Goal: Information Seeking & Learning: Learn about a topic

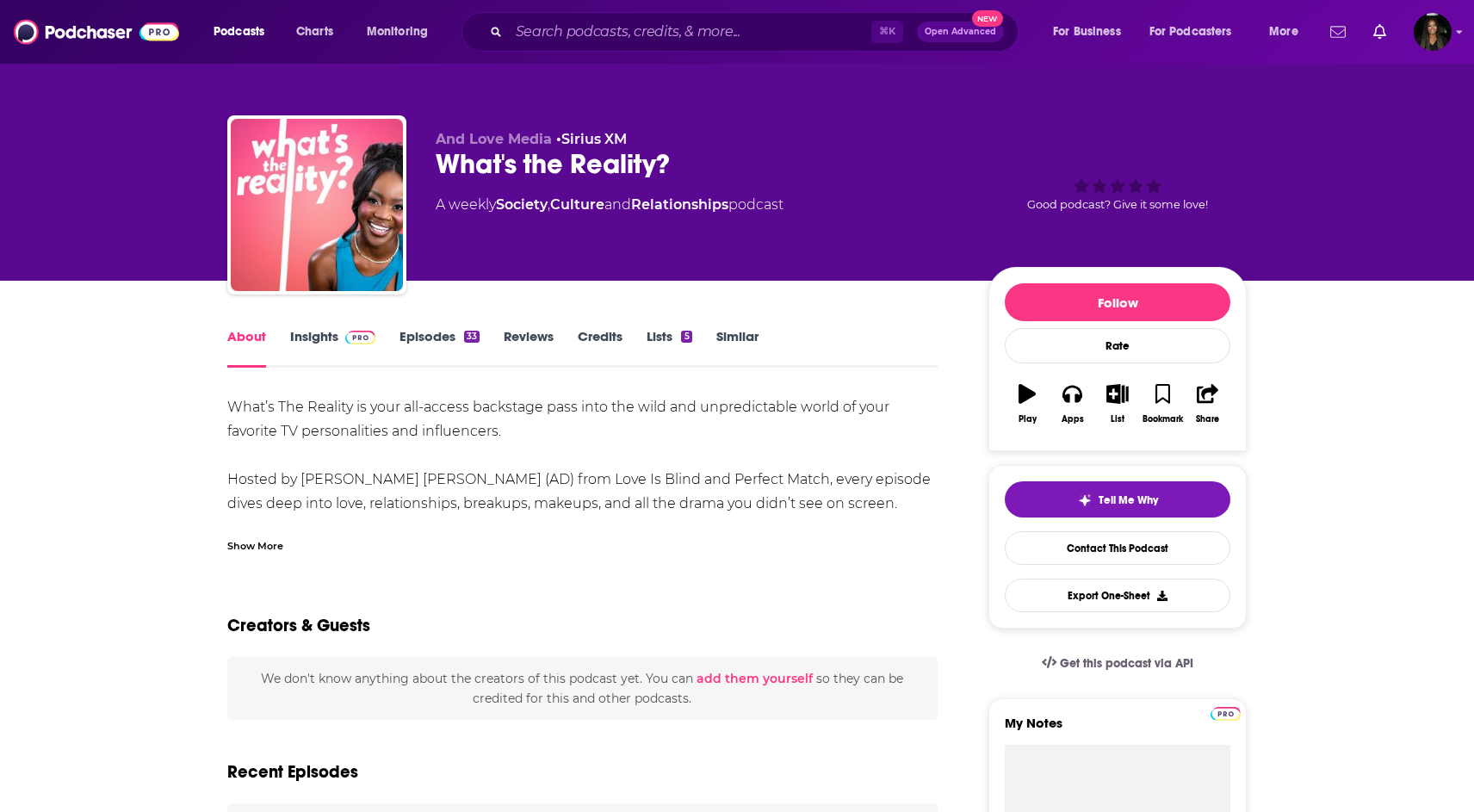
click at [1330, 37] on icon "Show notifications dropdown" at bounding box center [1338, 32] width 15 height 15
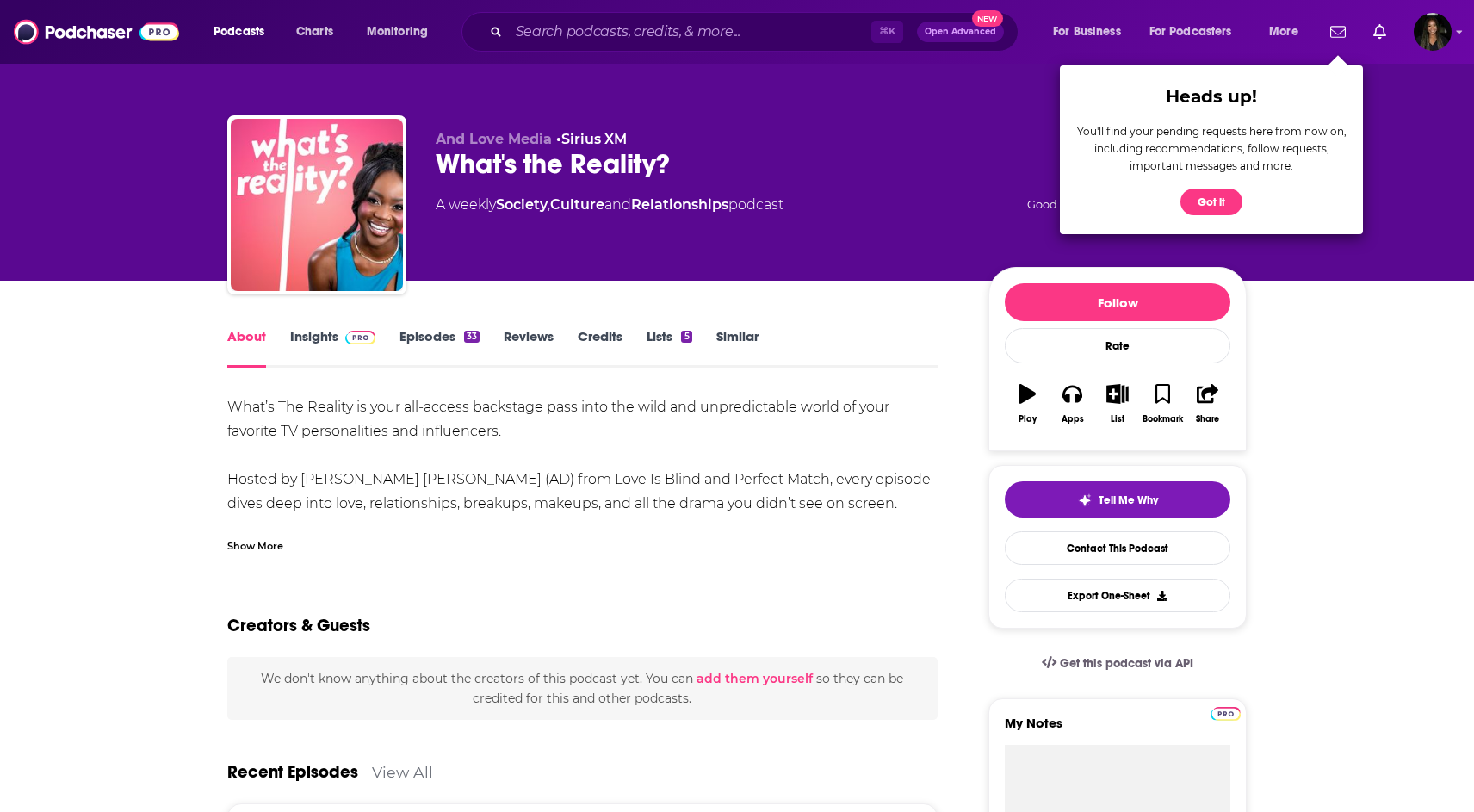
click at [928, 104] on div "And Love Media • Sirius XM What's the Reality? A weekly Society , Culture and R…" at bounding box center [737, 188] width 1046 height 186
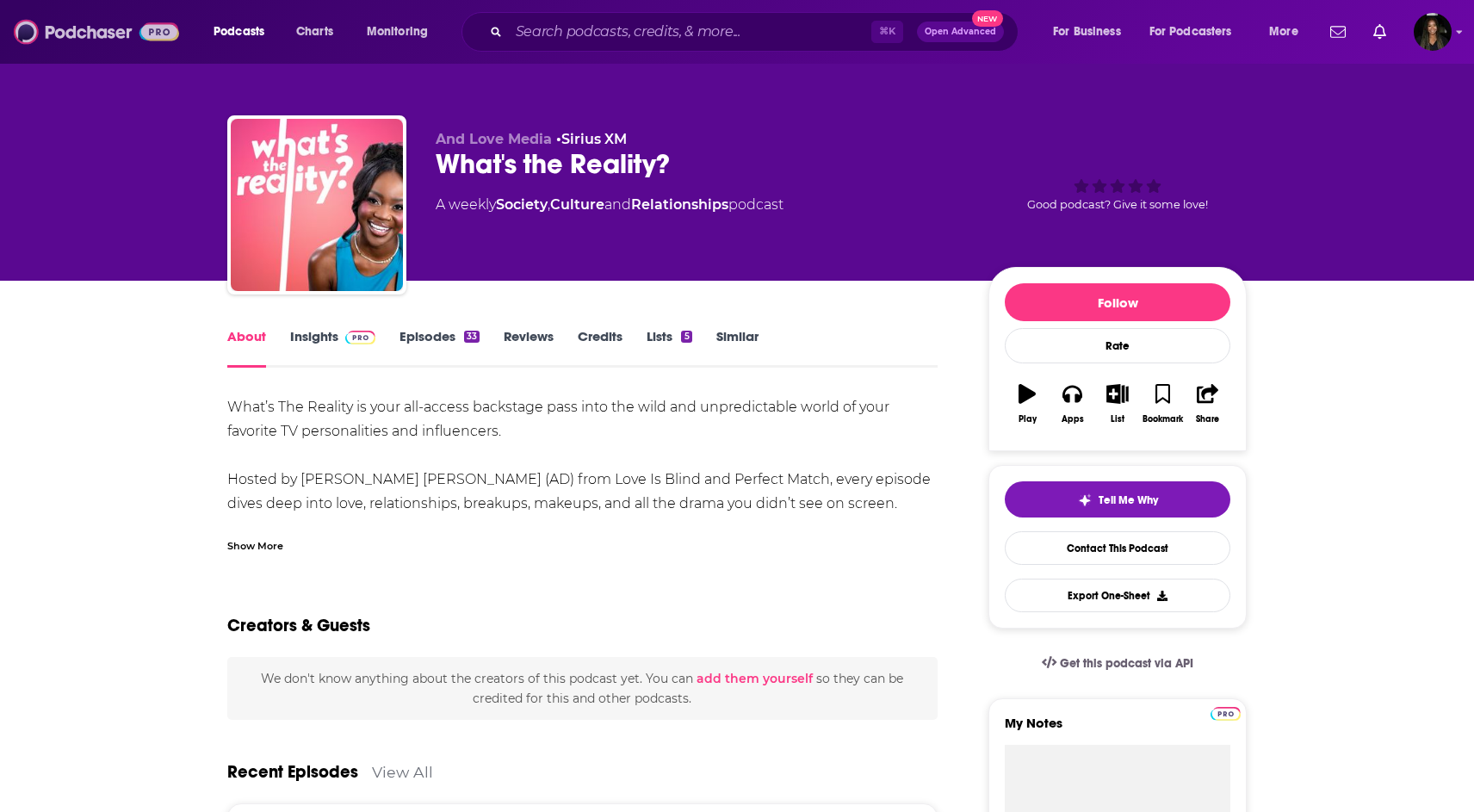
click at [107, 27] on img at bounding box center [96, 32] width 165 height 33
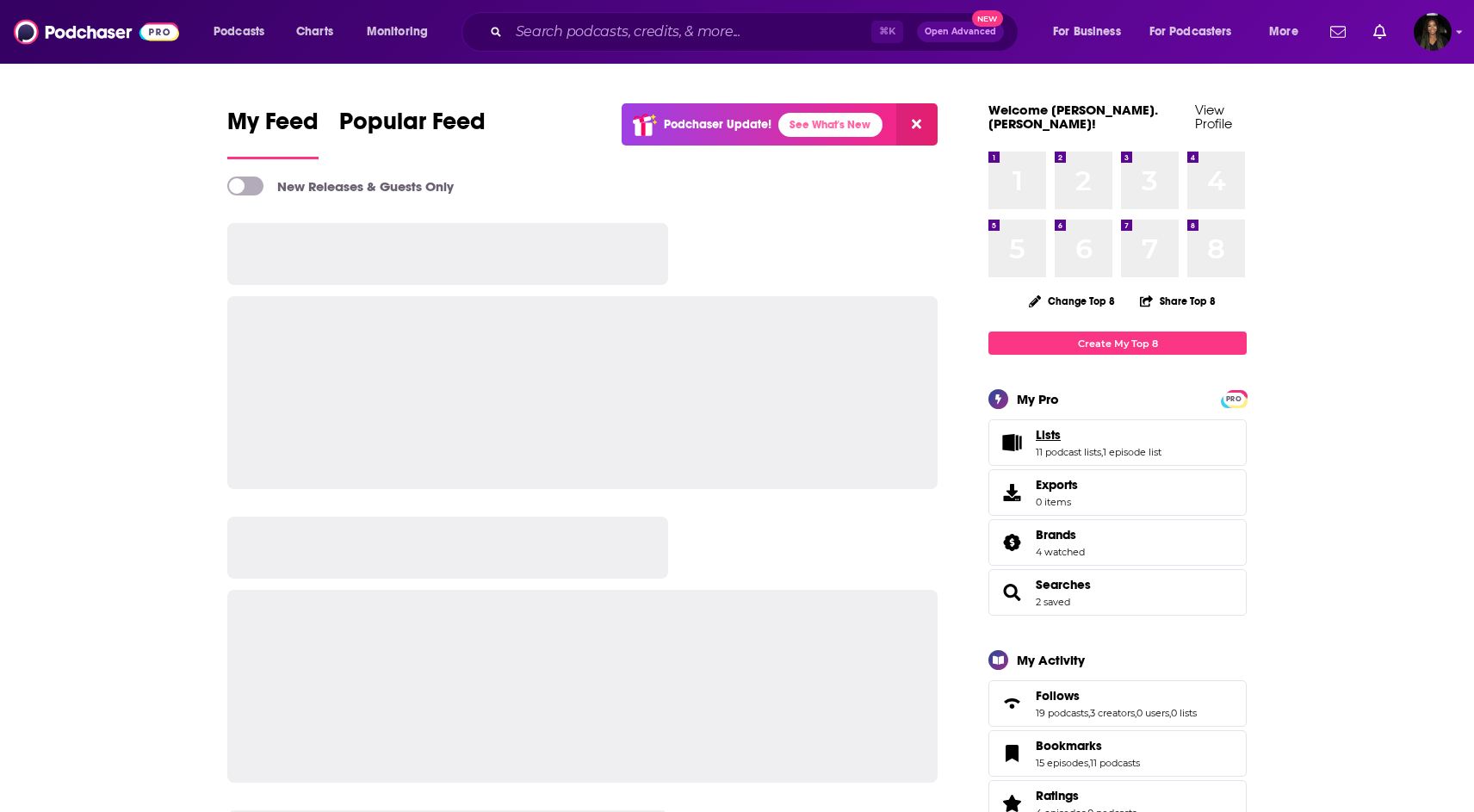
click at [1050, 427] on span "Lists" at bounding box center [1048, 434] width 25 height 15
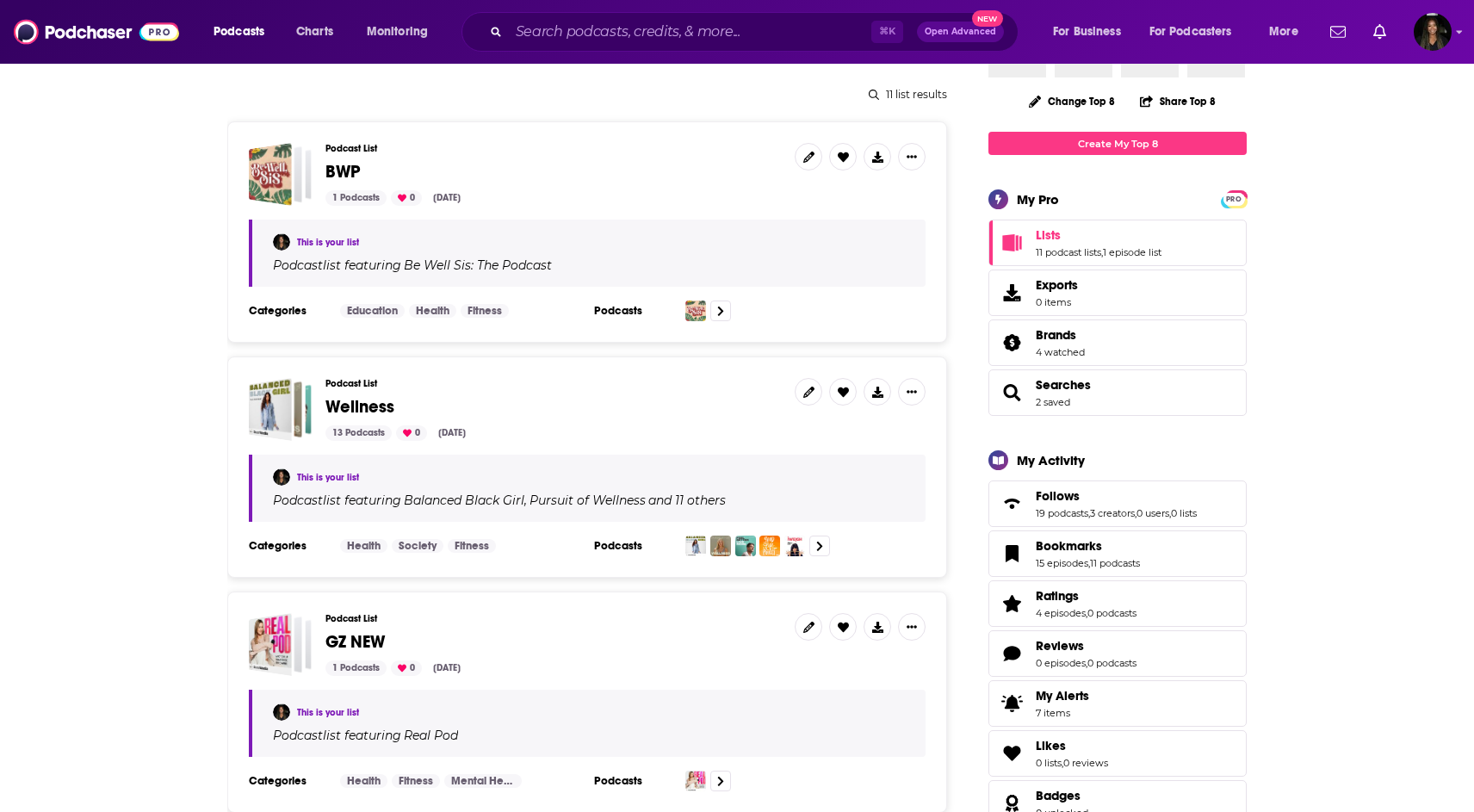
scroll to position [202, 0]
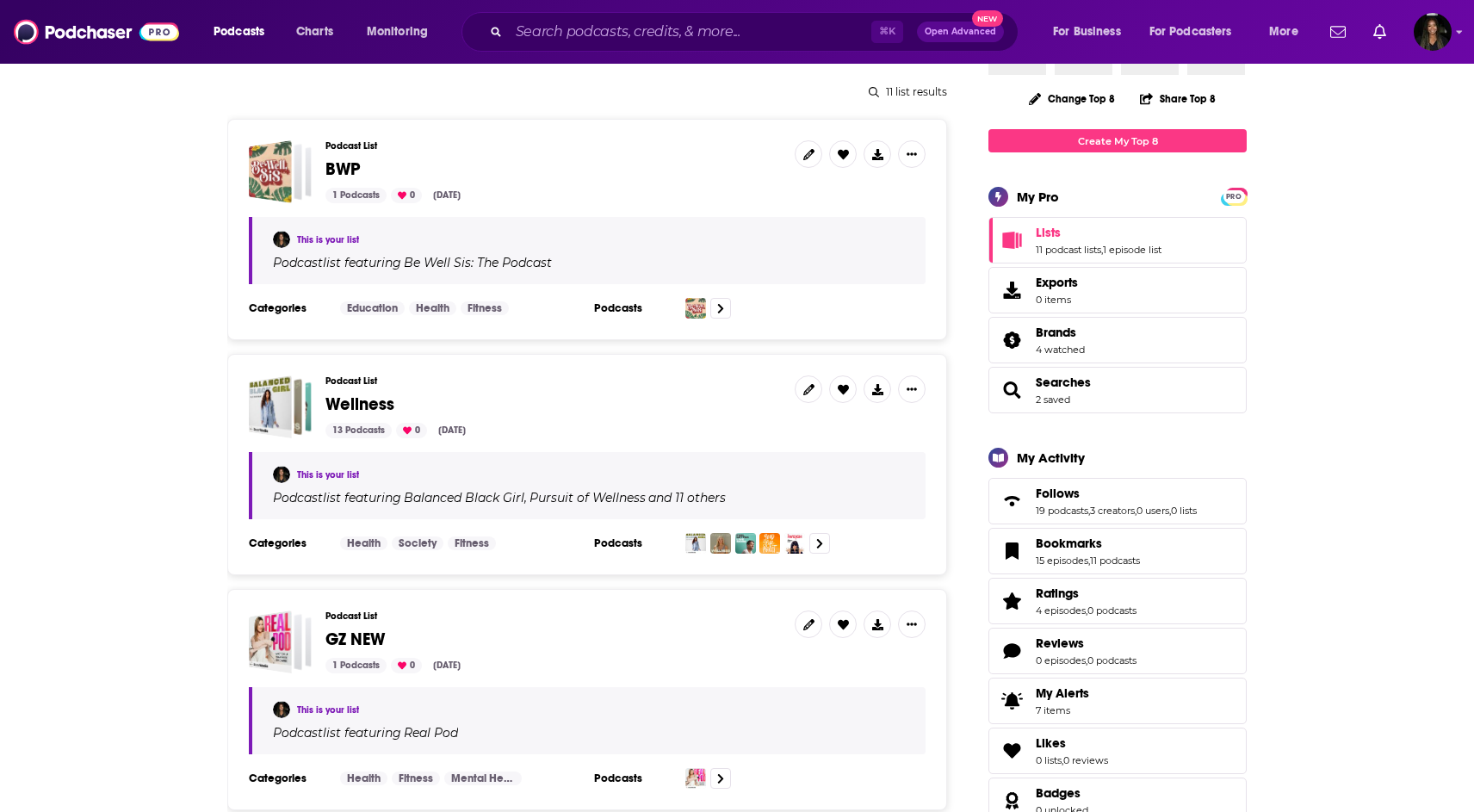
click at [372, 408] on span "Wellness" at bounding box center [360, 404] width 69 height 22
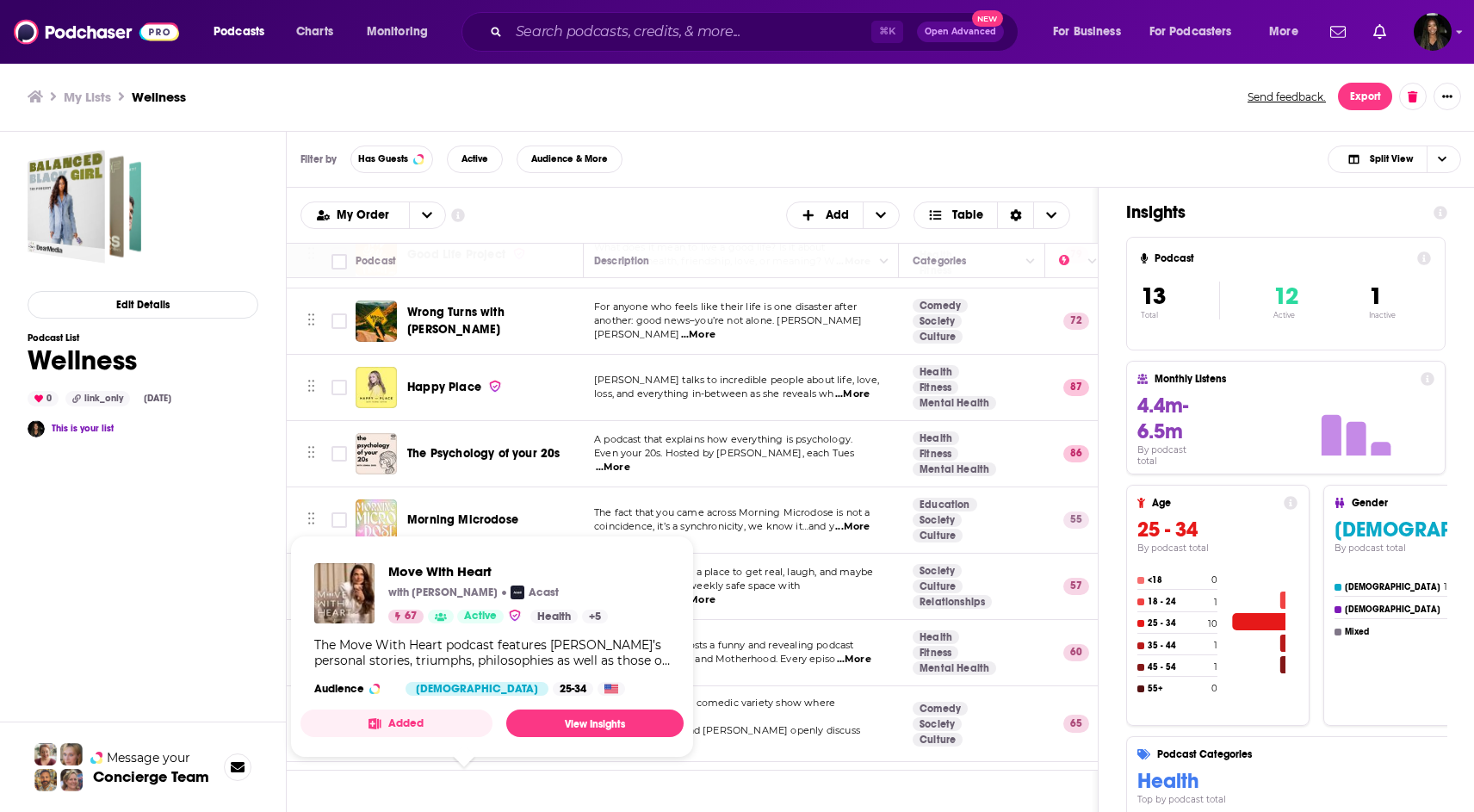
scroll to position [0, 4]
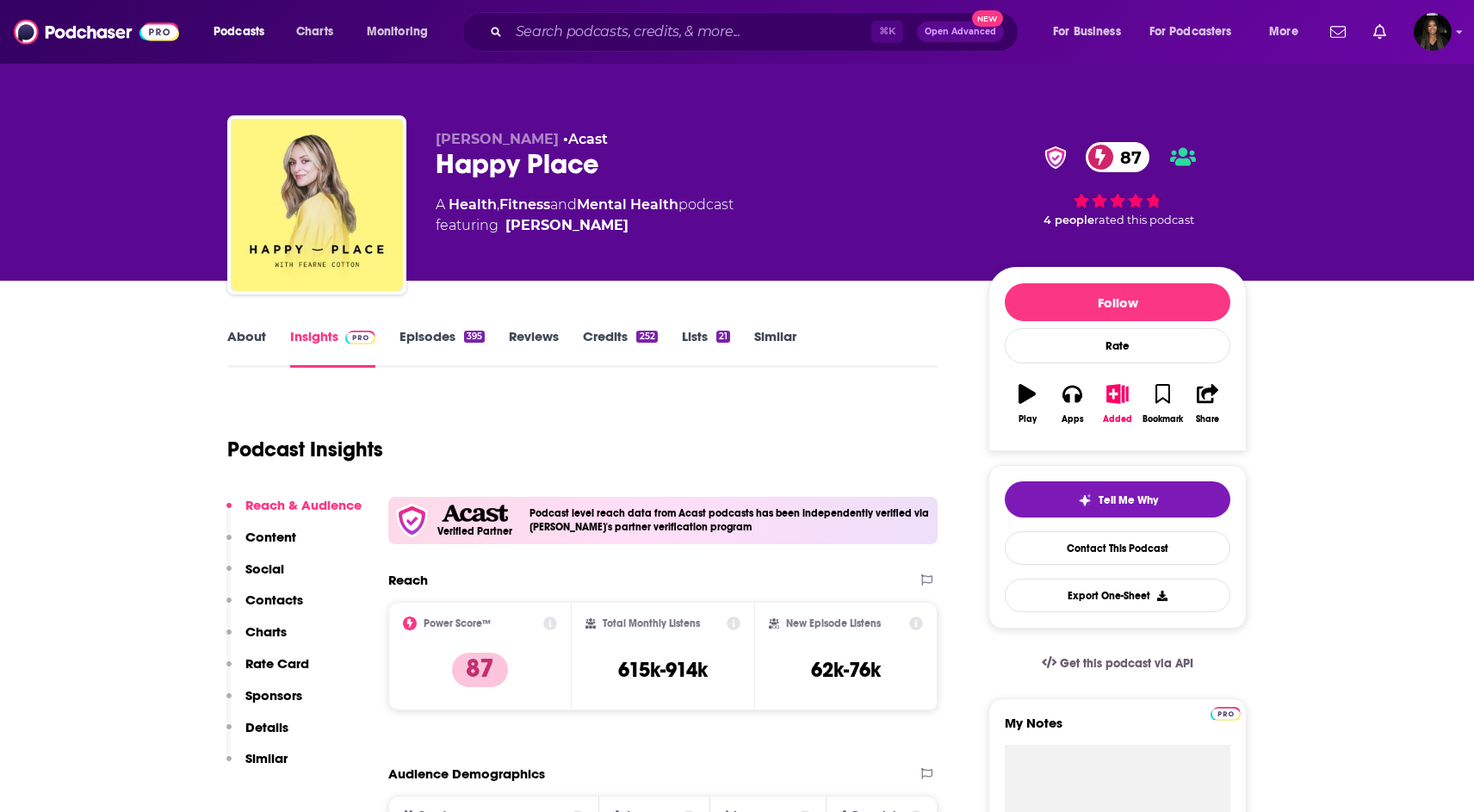
click at [446, 337] on link "Episodes 395" at bounding box center [442, 348] width 85 height 40
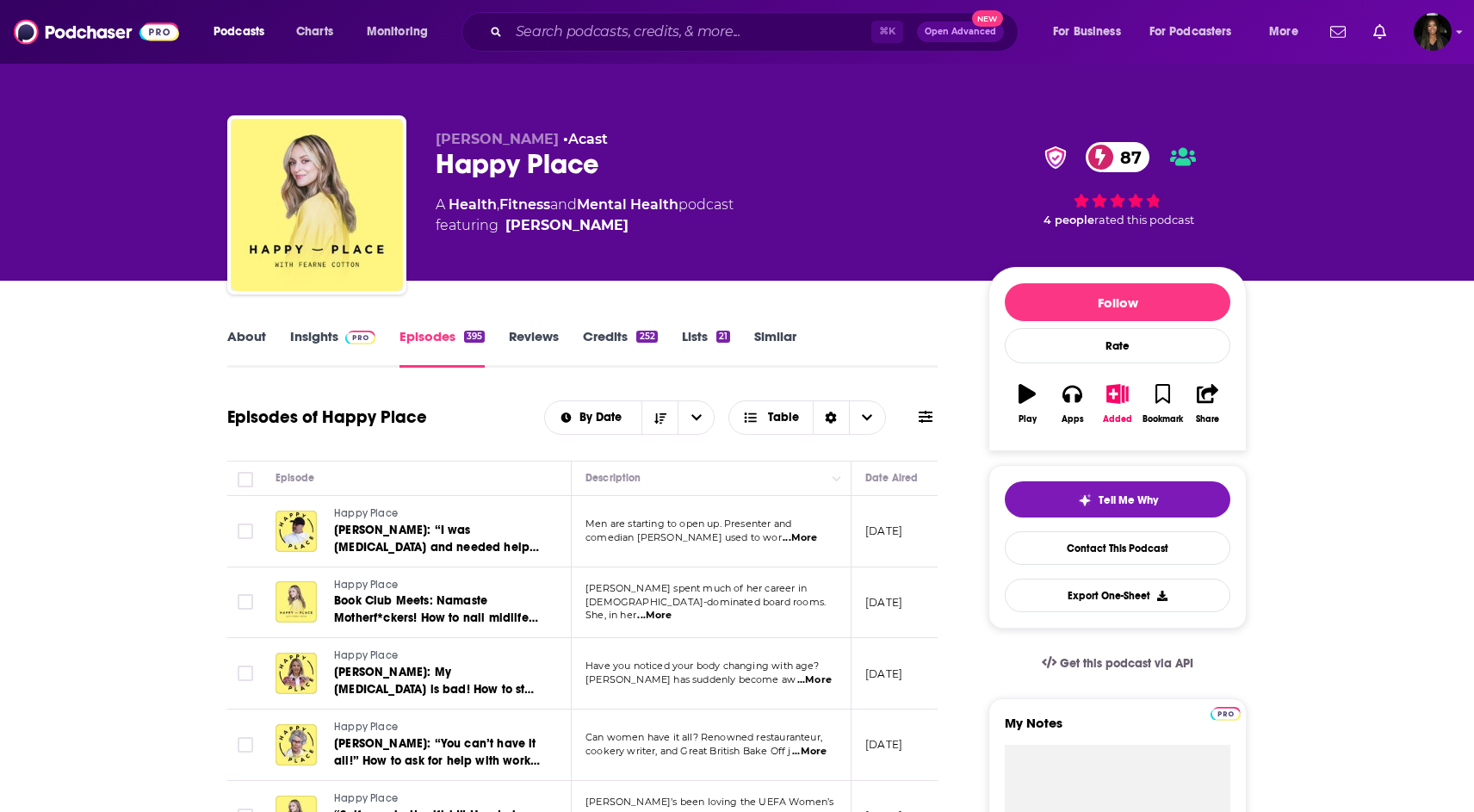
click at [240, 333] on link "About" at bounding box center [247, 348] width 39 height 40
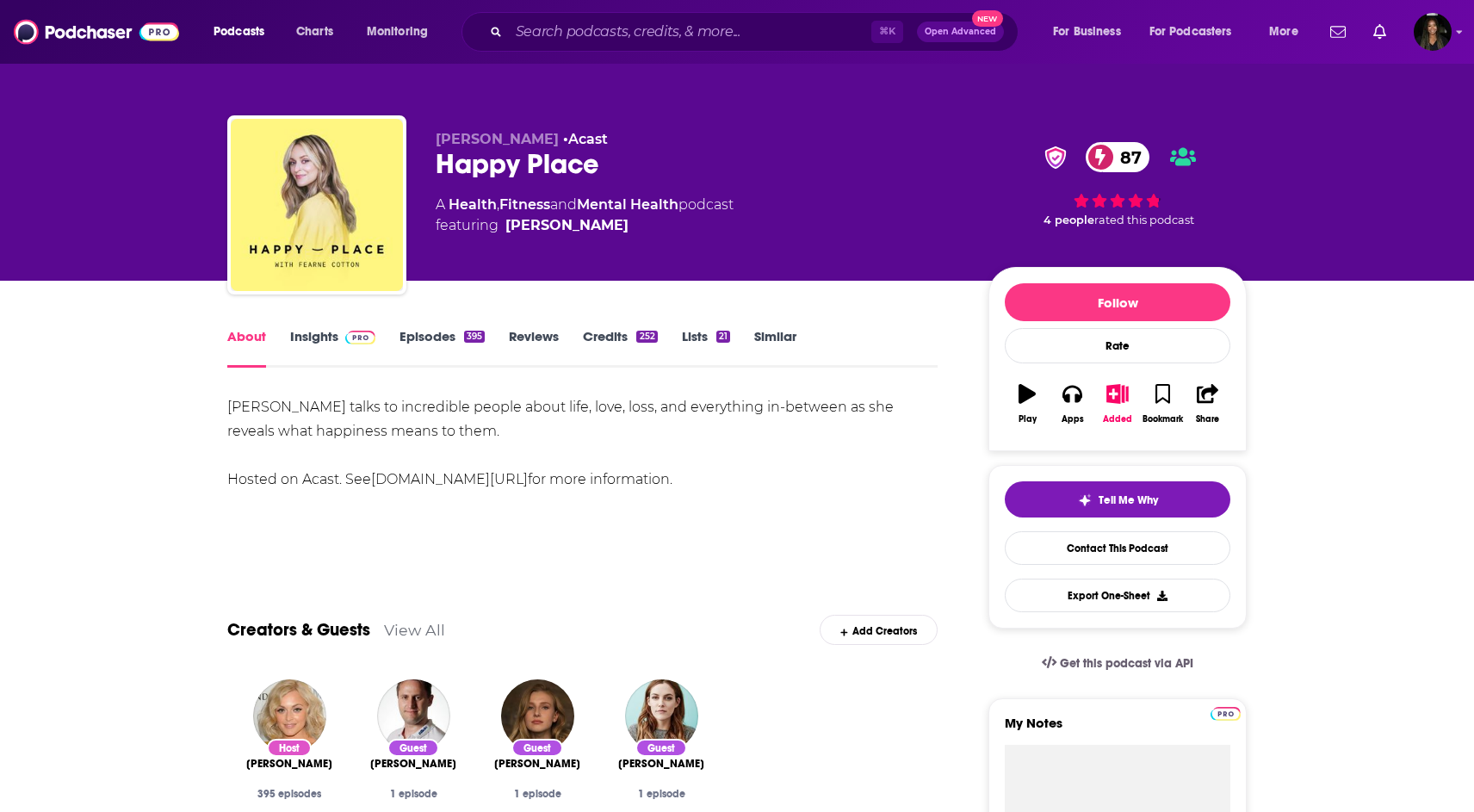
click at [767, 340] on link "Similar" at bounding box center [775, 348] width 42 height 40
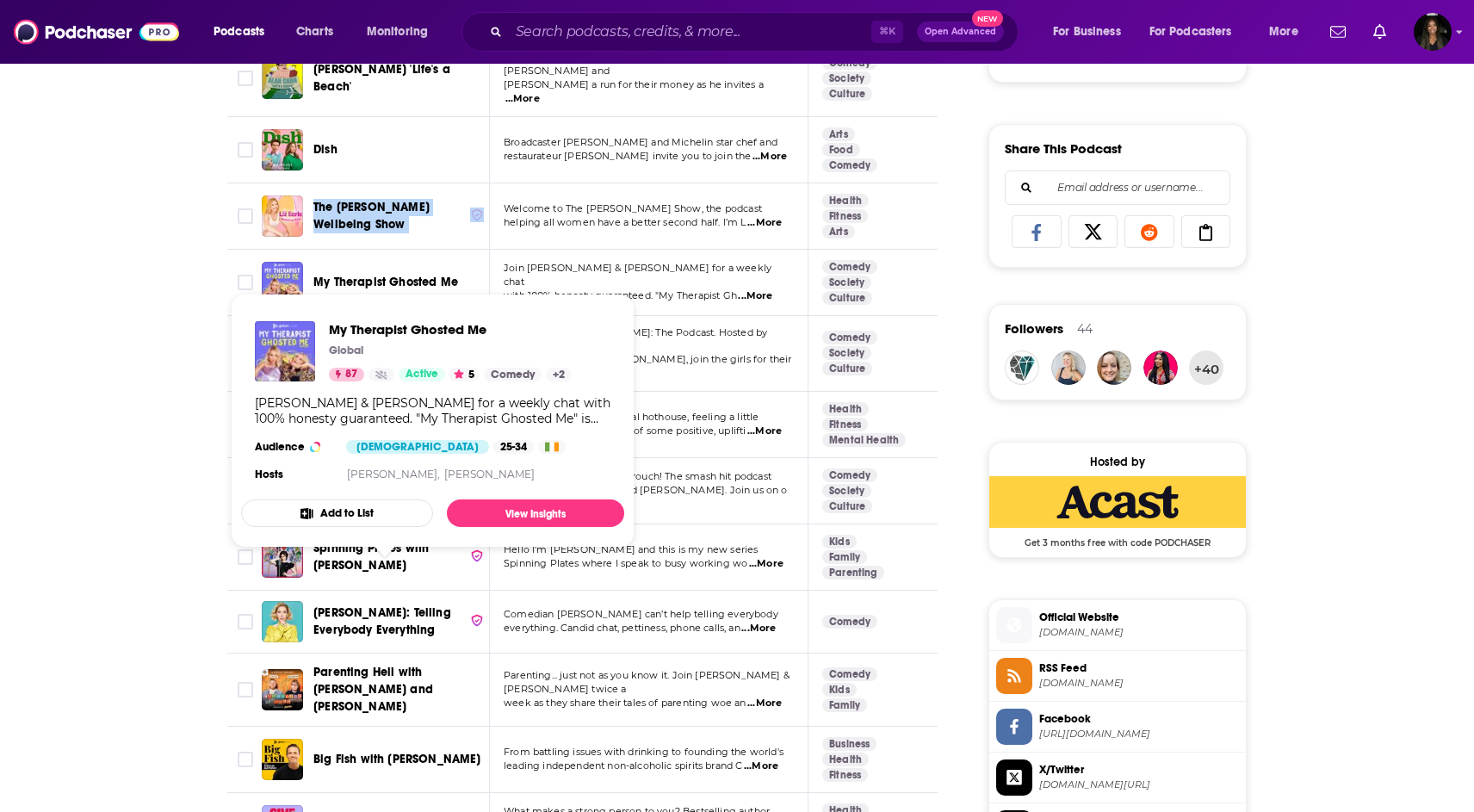
scroll to position [1023, 0]
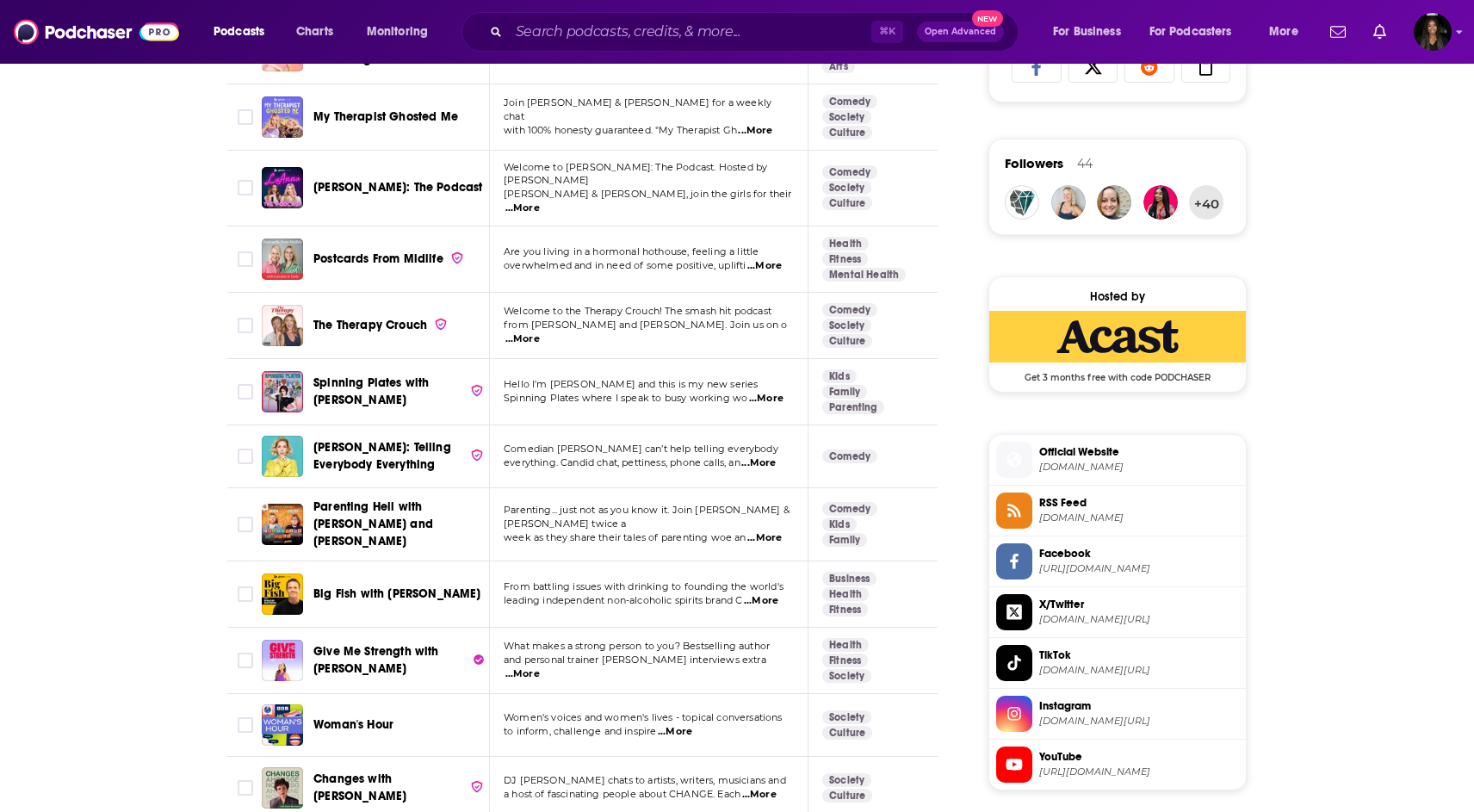
scroll to position [1185, 0]
click at [540, 331] on span "...More" at bounding box center [522, 338] width 34 height 14
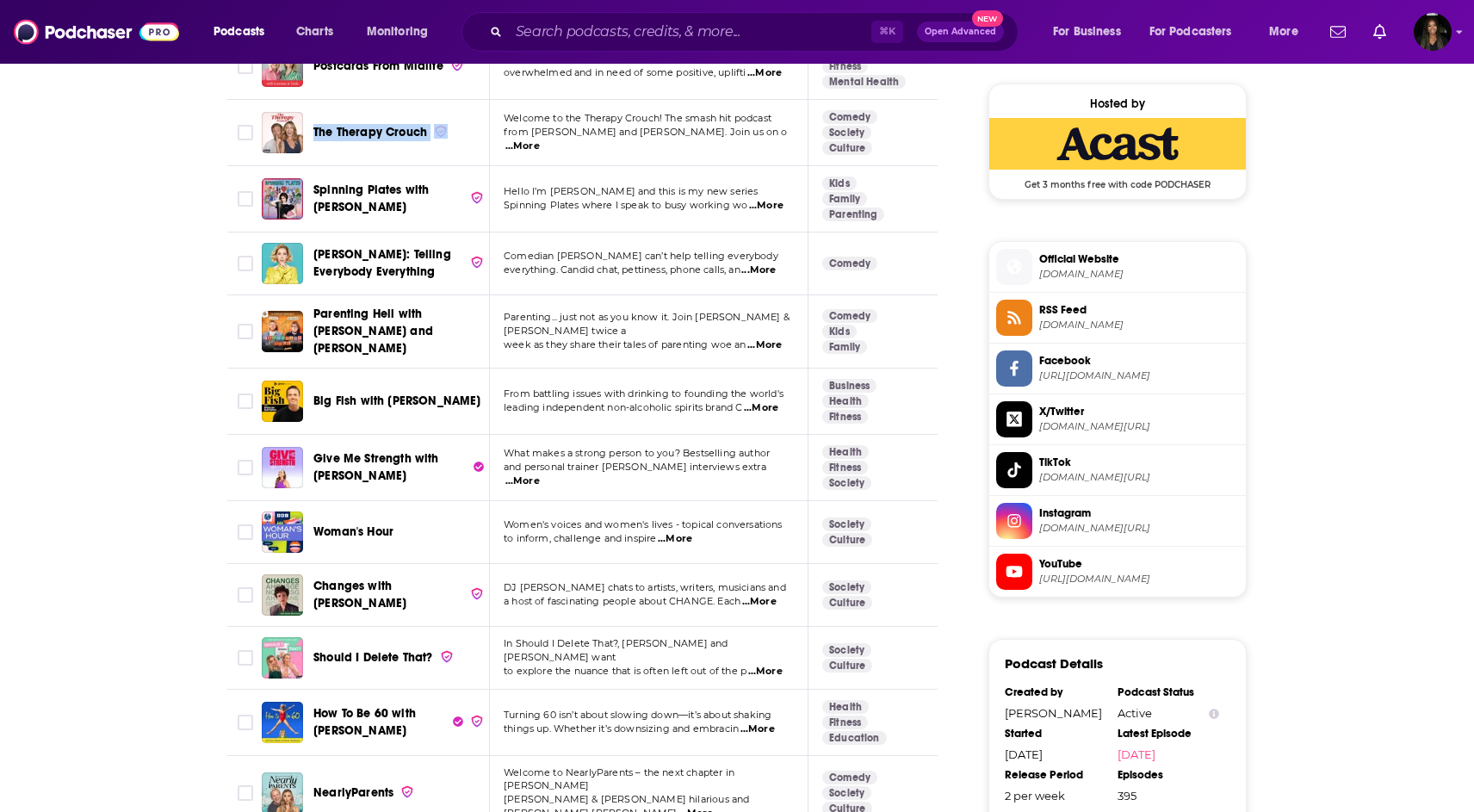
scroll to position [1396, 0]
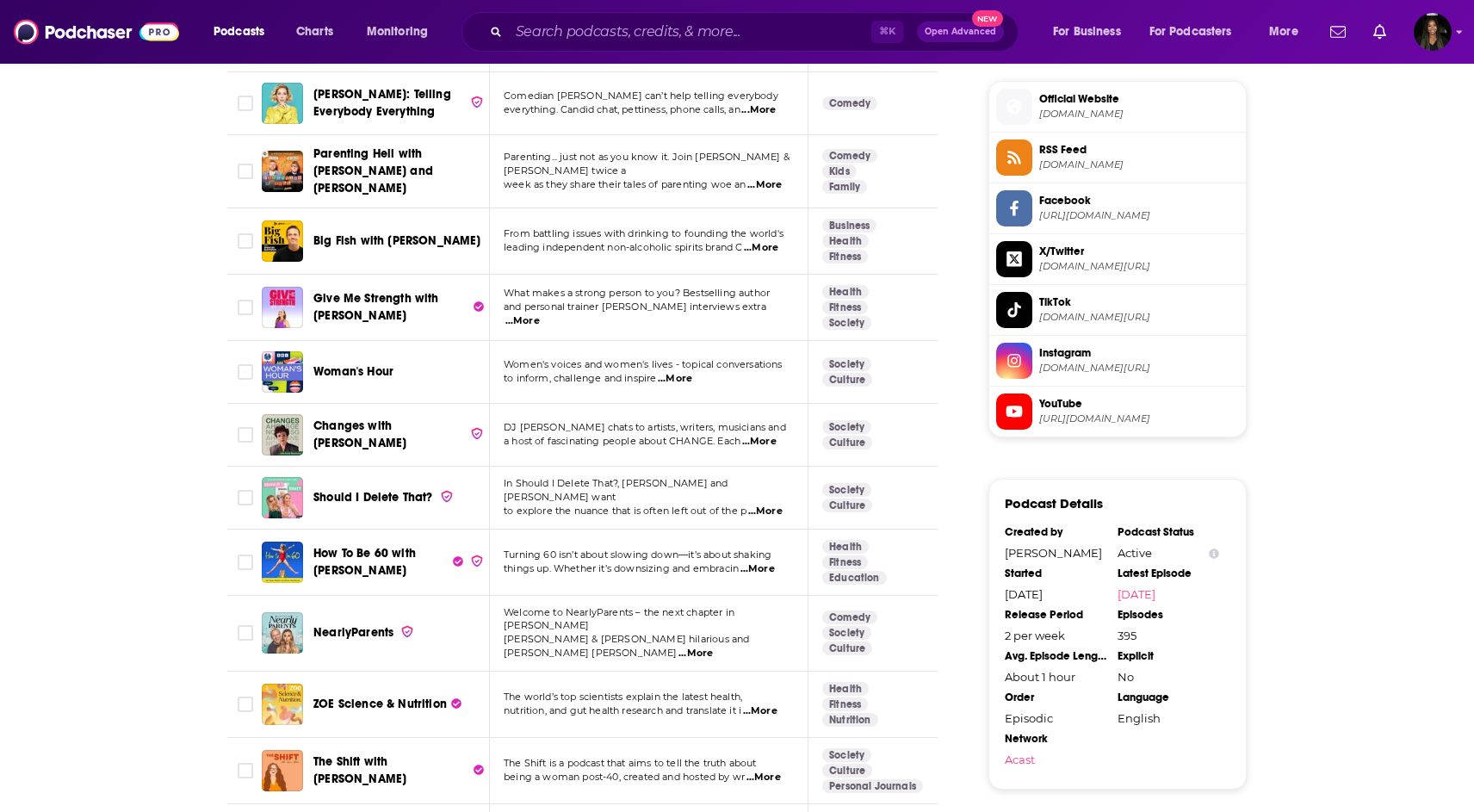
scroll to position [1540, 0]
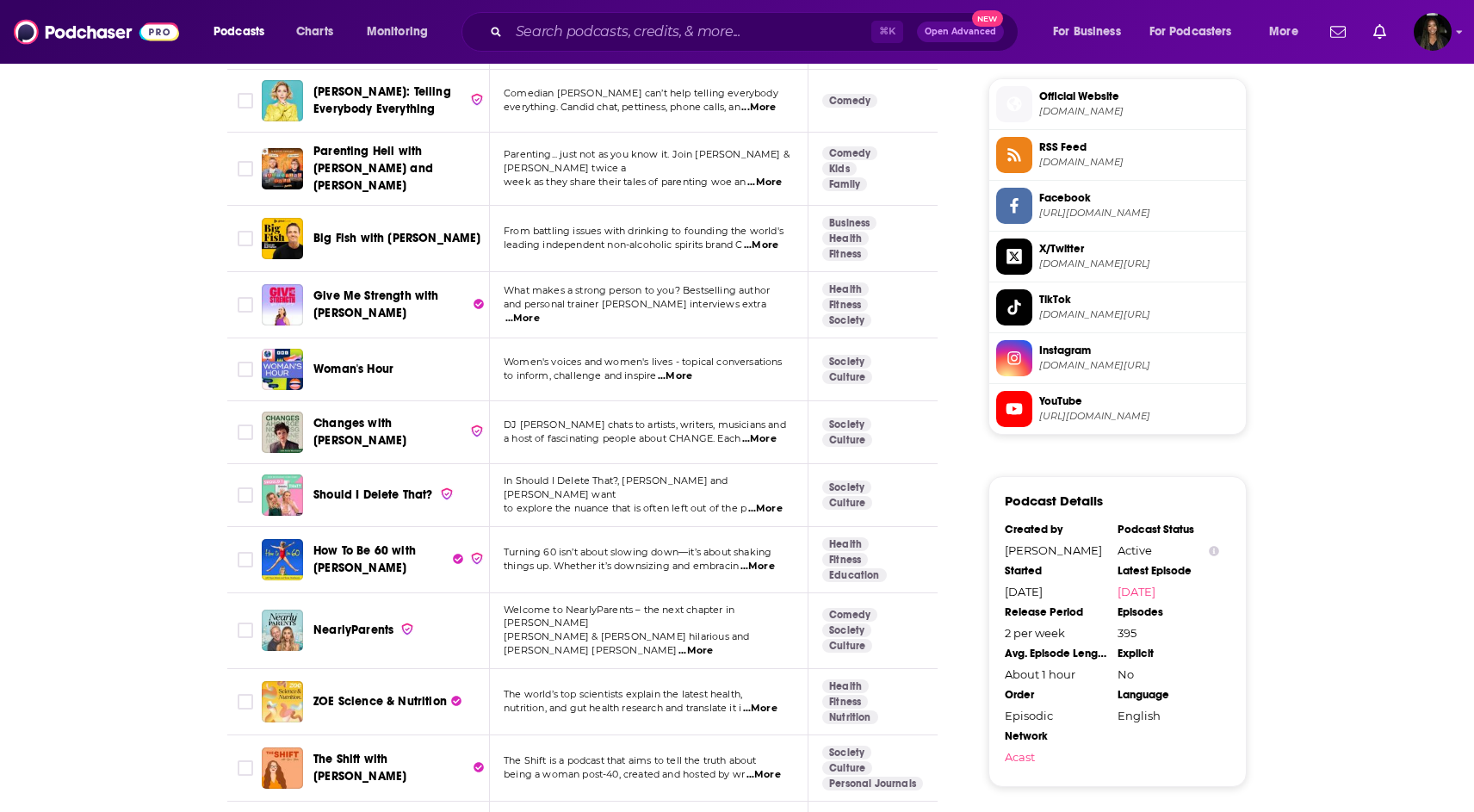
click at [540, 312] on span "...More" at bounding box center [522, 318] width 34 height 14
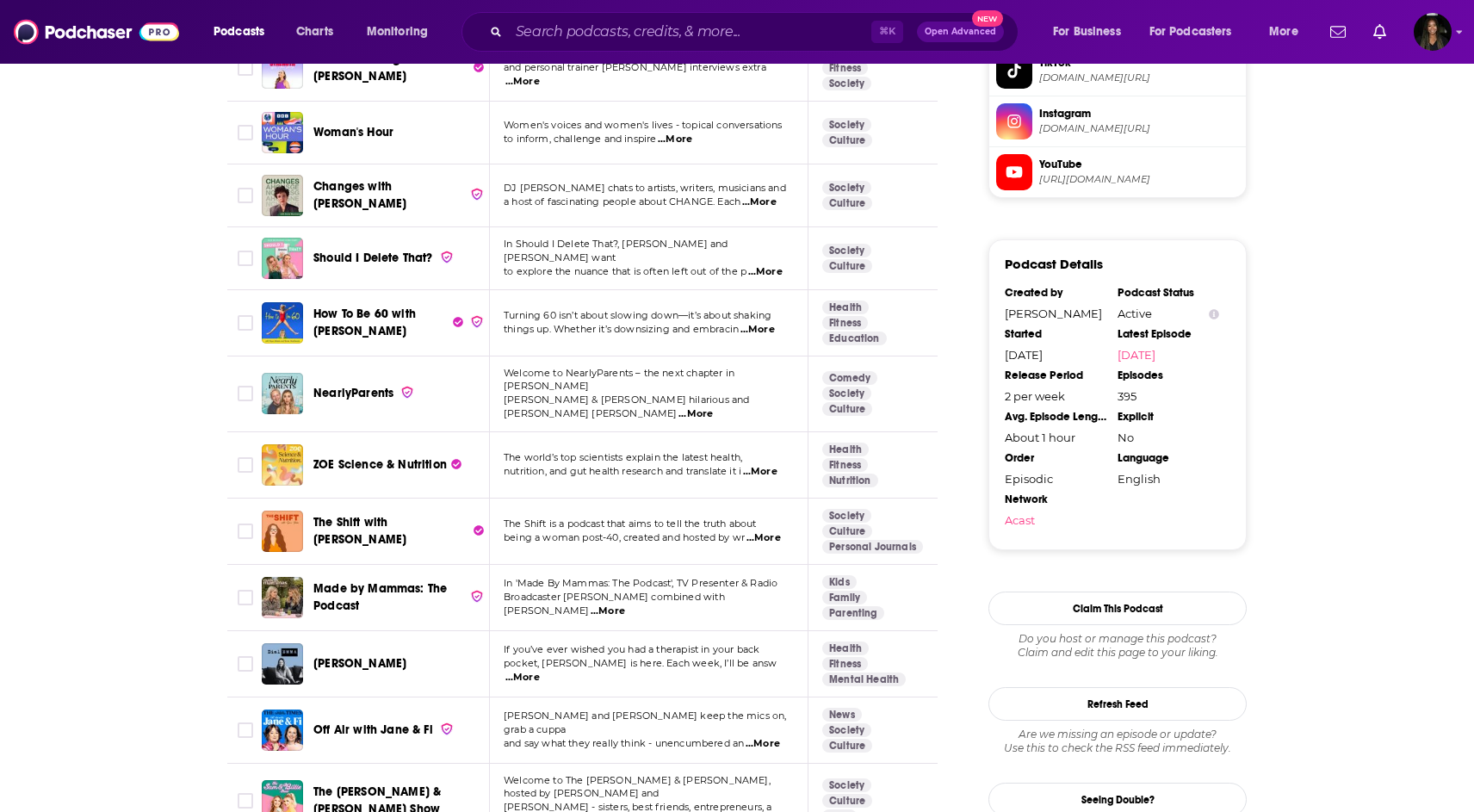
scroll to position [1785, 0]
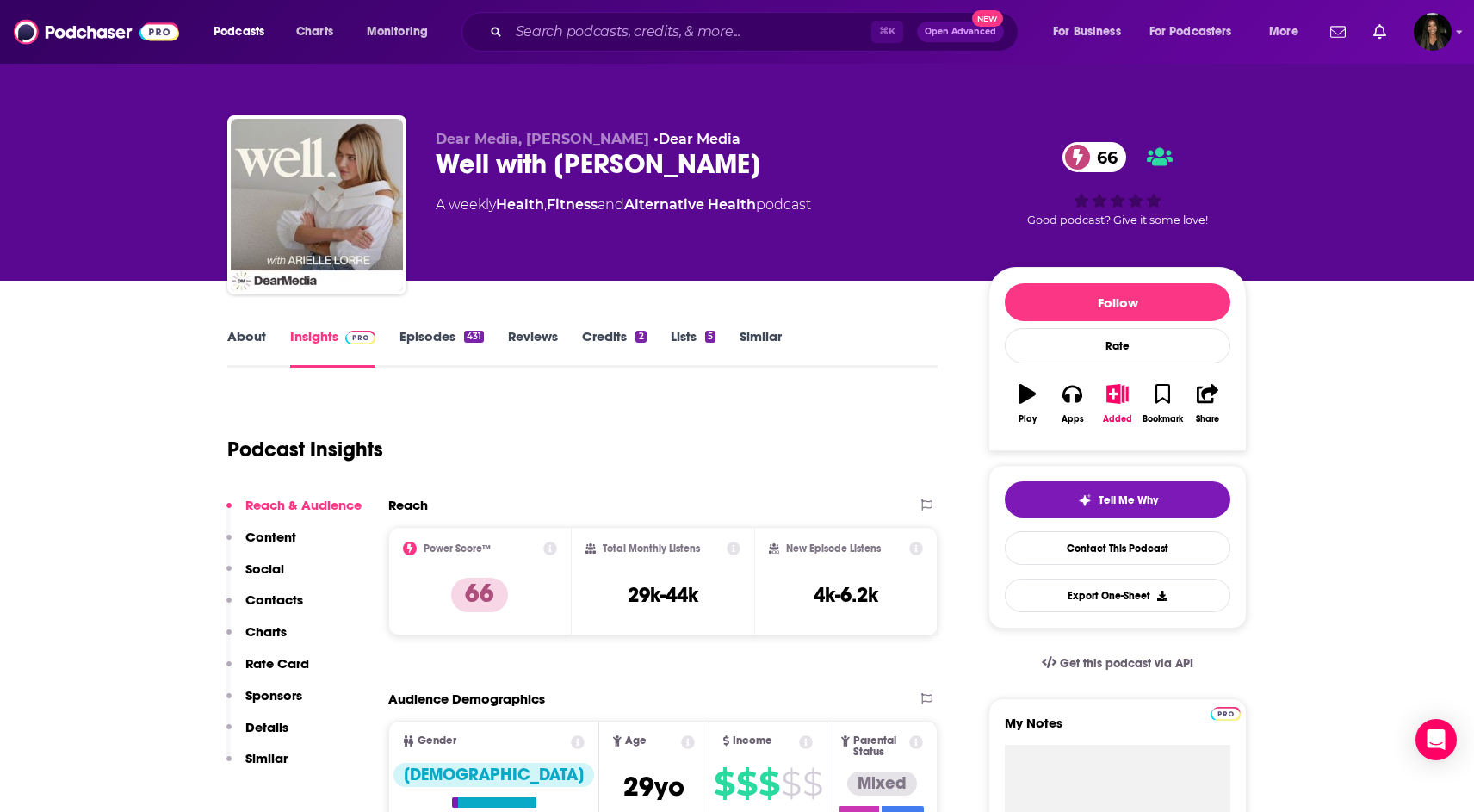
click at [446, 331] on link "Episodes 431" at bounding box center [441, 348] width 84 height 40
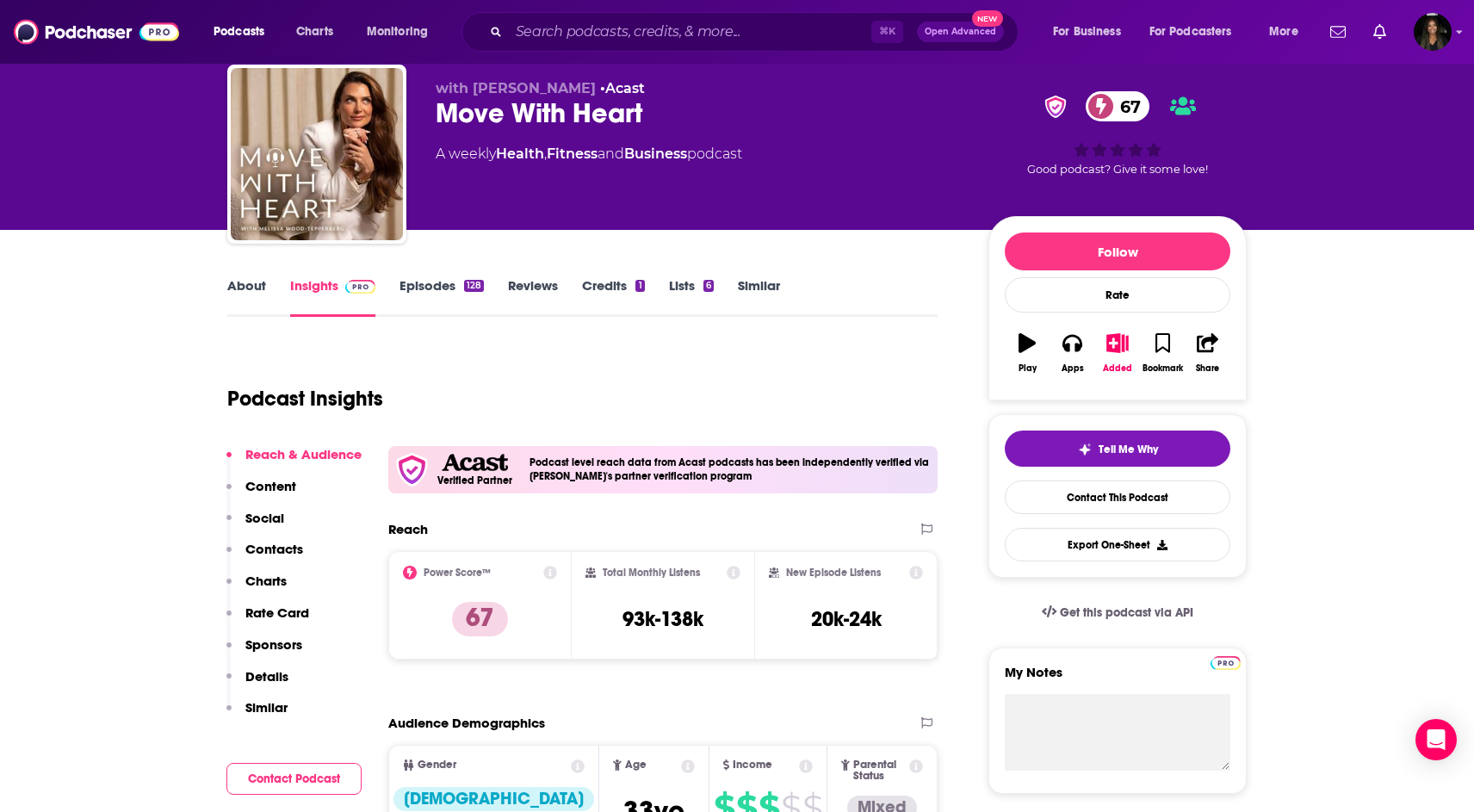
scroll to position [66, 0]
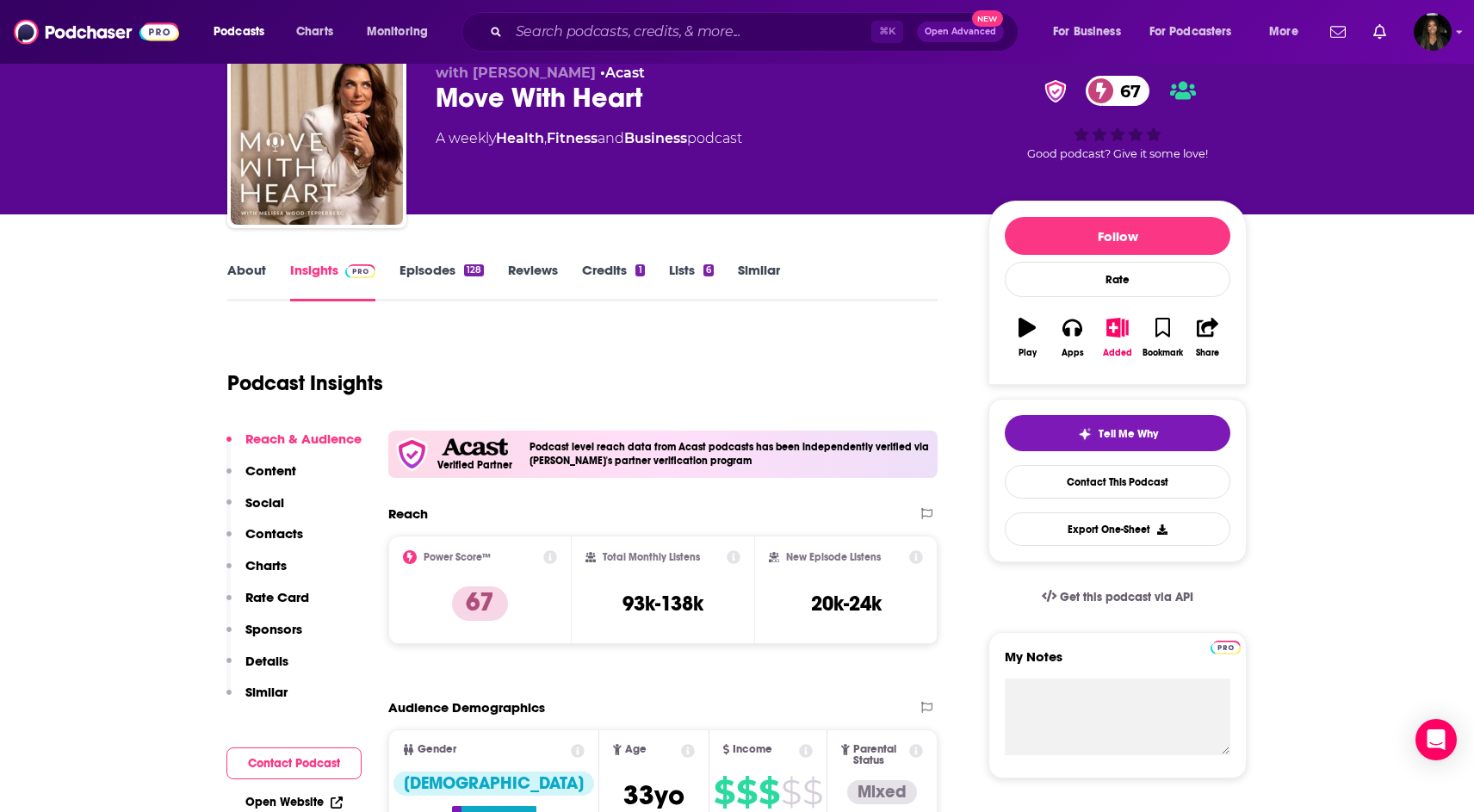
click at [428, 274] on link "Episodes 128" at bounding box center [441, 282] width 84 height 40
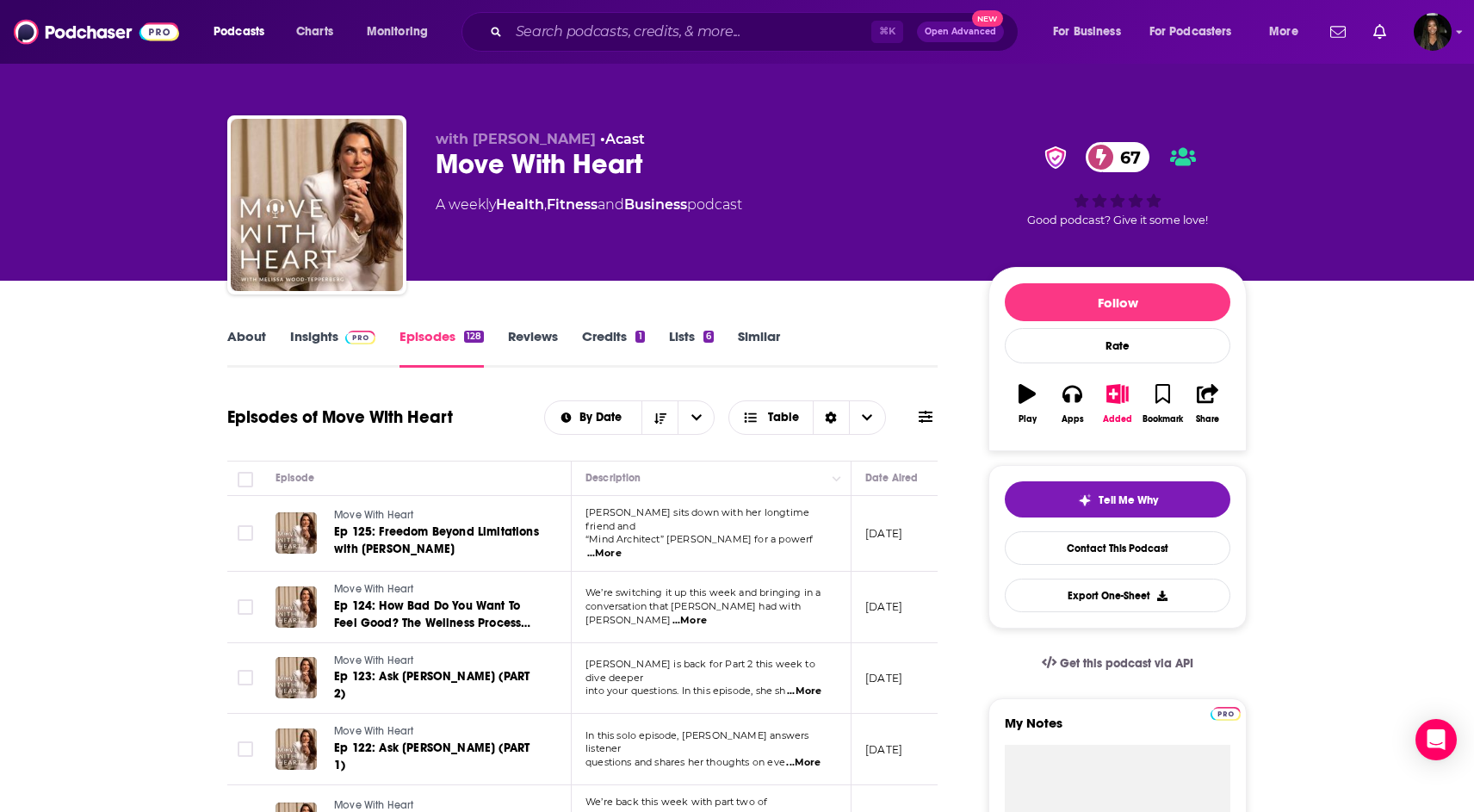
click at [250, 338] on link "About" at bounding box center [247, 348] width 39 height 40
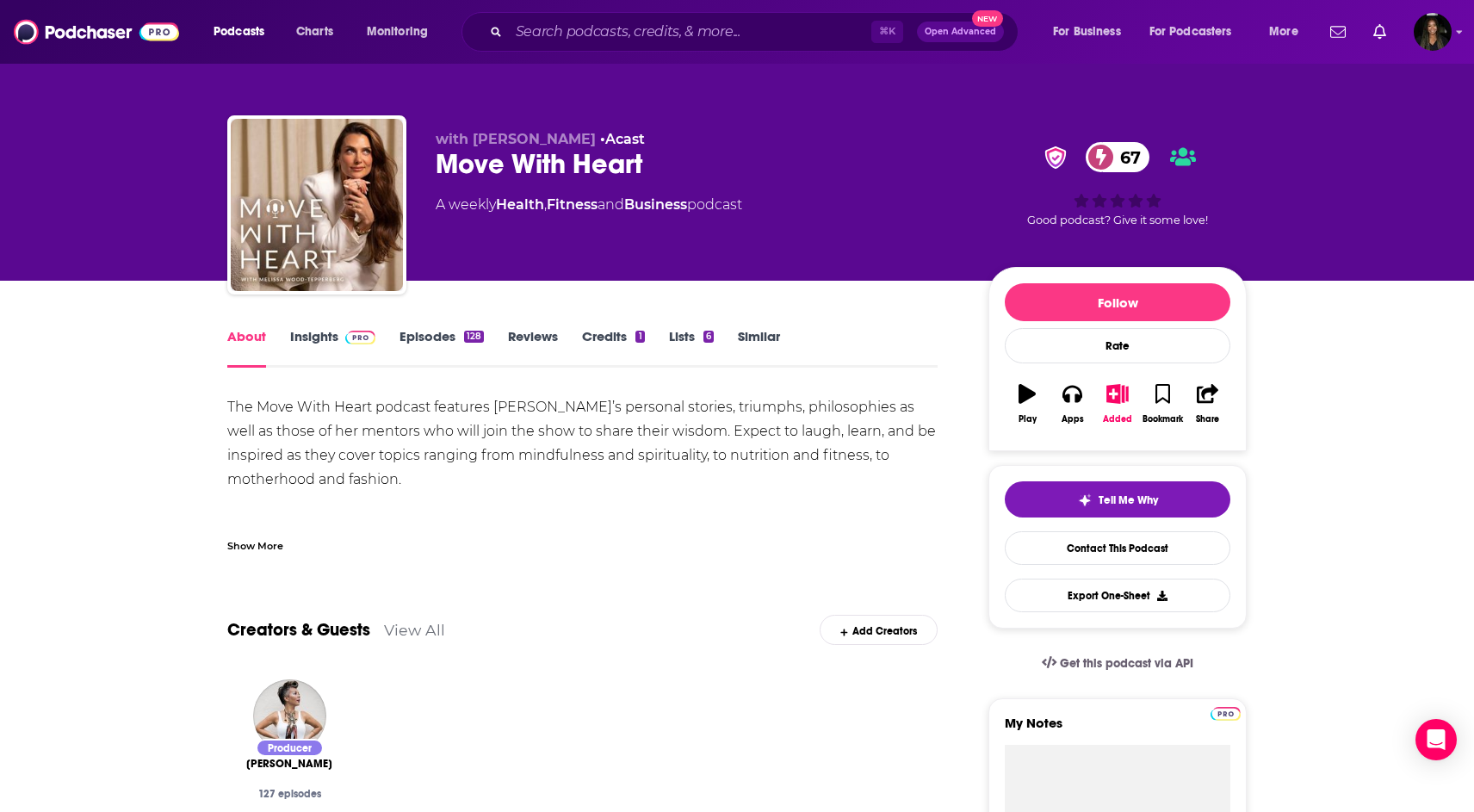
drag, startPoint x: 580, startPoint y: 17, endPoint x: 579, endPoint y: 3, distance: 14.0
click at [580, 15] on div "⌘ K Open Advanced New" at bounding box center [740, 32] width 557 height 40
click at [568, 14] on div "⌘ K Open Advanced New" at bounding box center [740, 32] width 557 height 40
click at [550, 30] on input "Search podcasts, credits, & more..." at bounding box center [690, 32] width 362 height 27
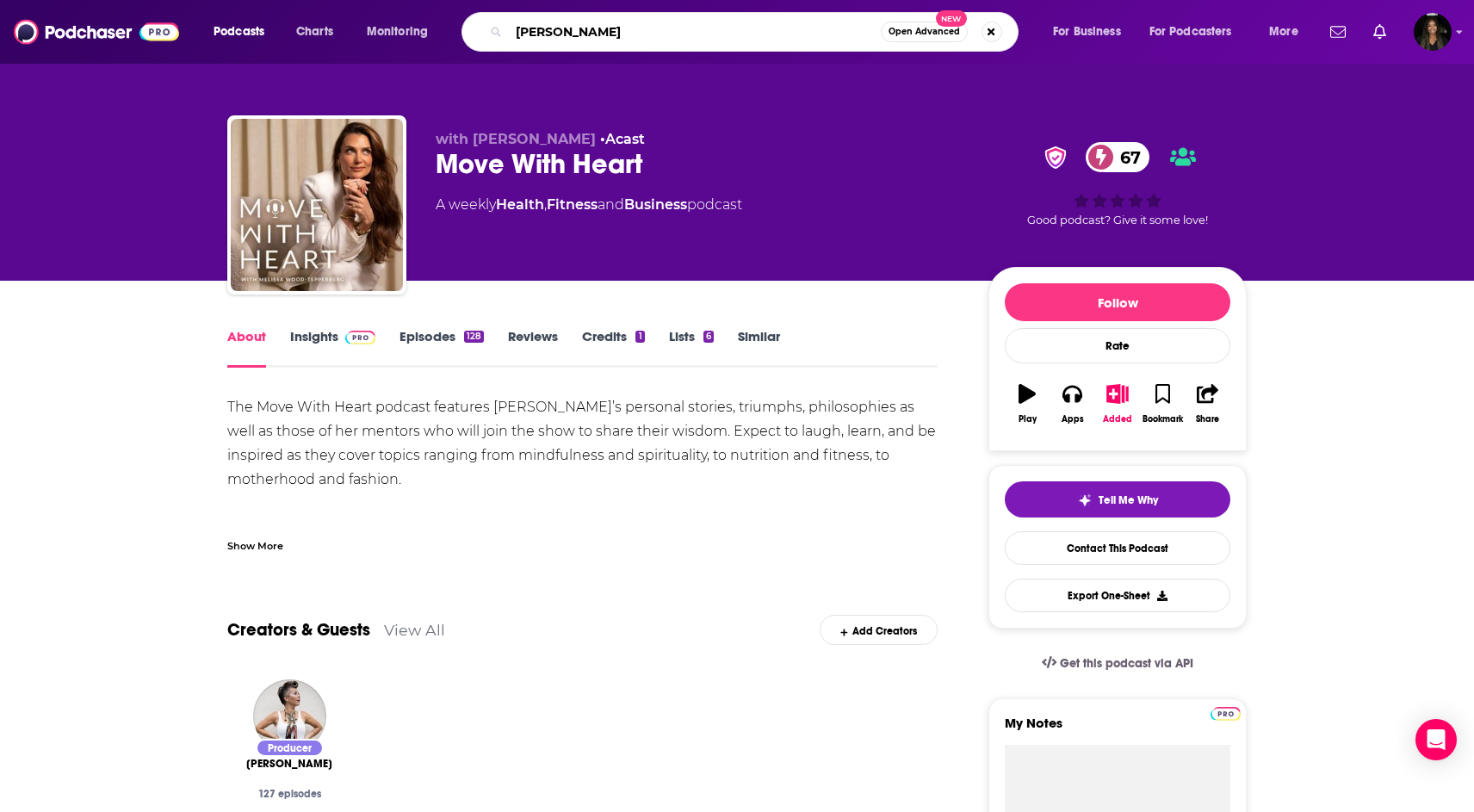
type input "simon sinek"
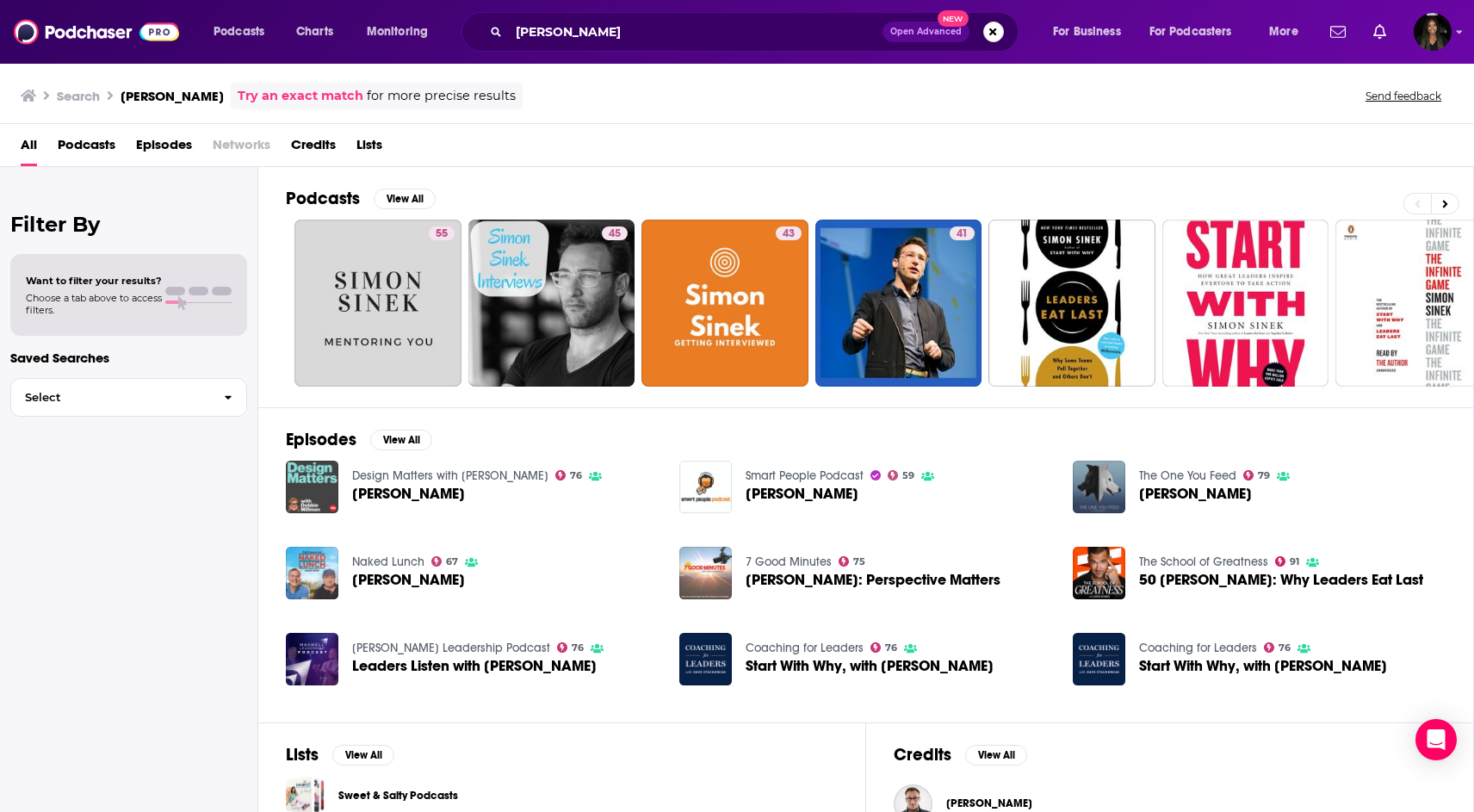
scroll to position [98, 0]
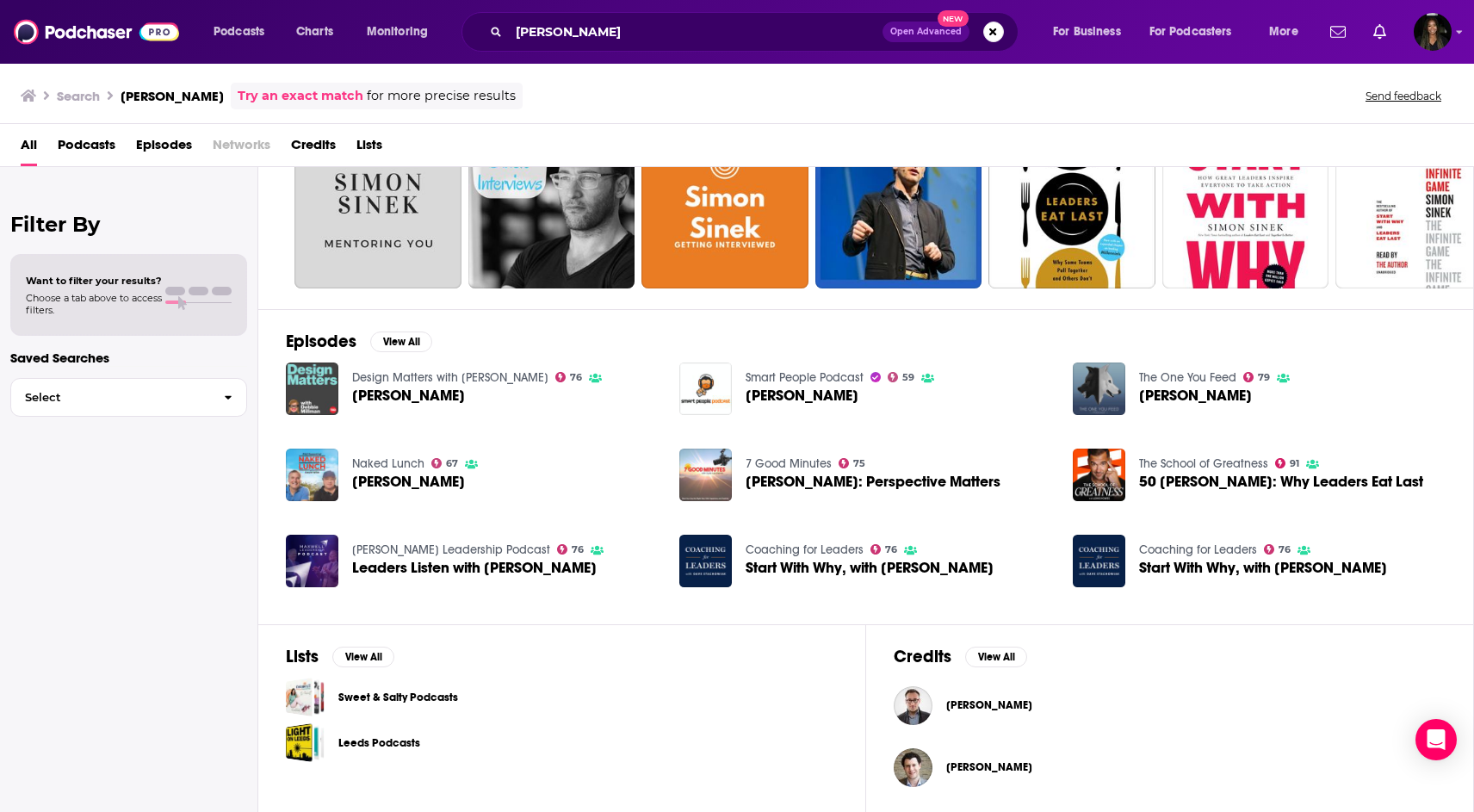
click at [971, 698] on span "Simon Sinek" at bounding box center [989, 705] width 86 height 14
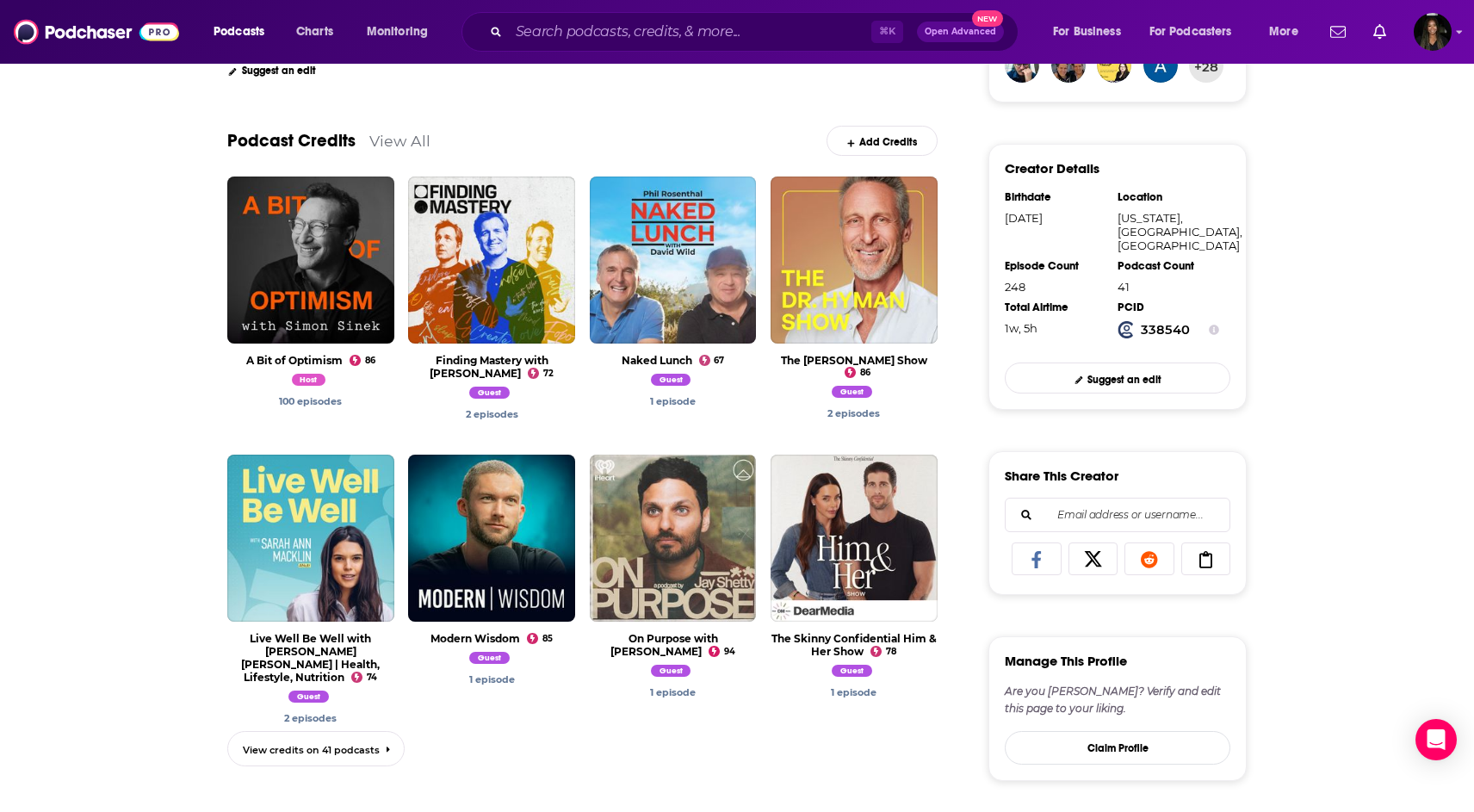
scroll to position [462, 0]
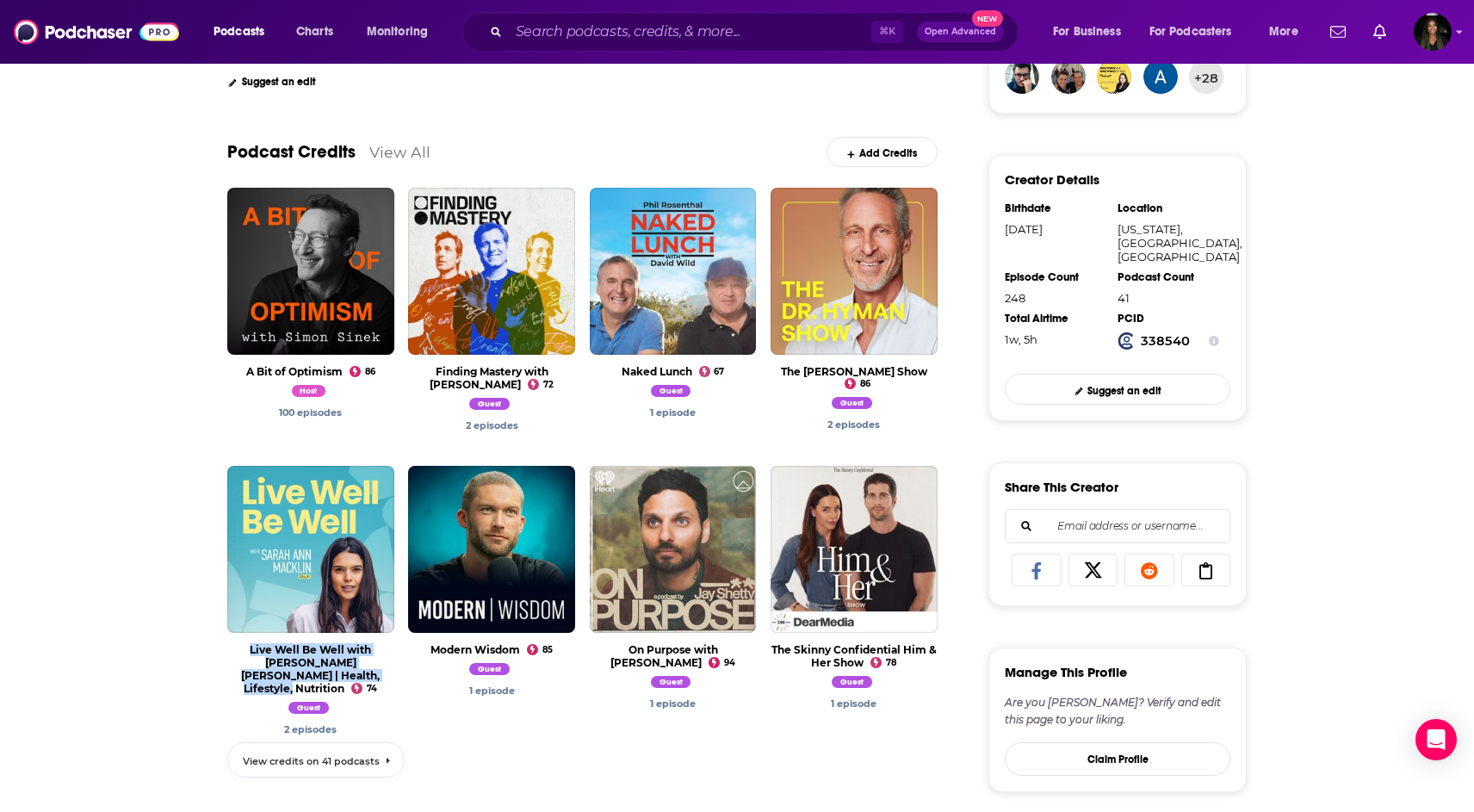
click at [329, 755] on span "View credits on 41 podcasts" at bounding box center [312, 761] width 137 height 12
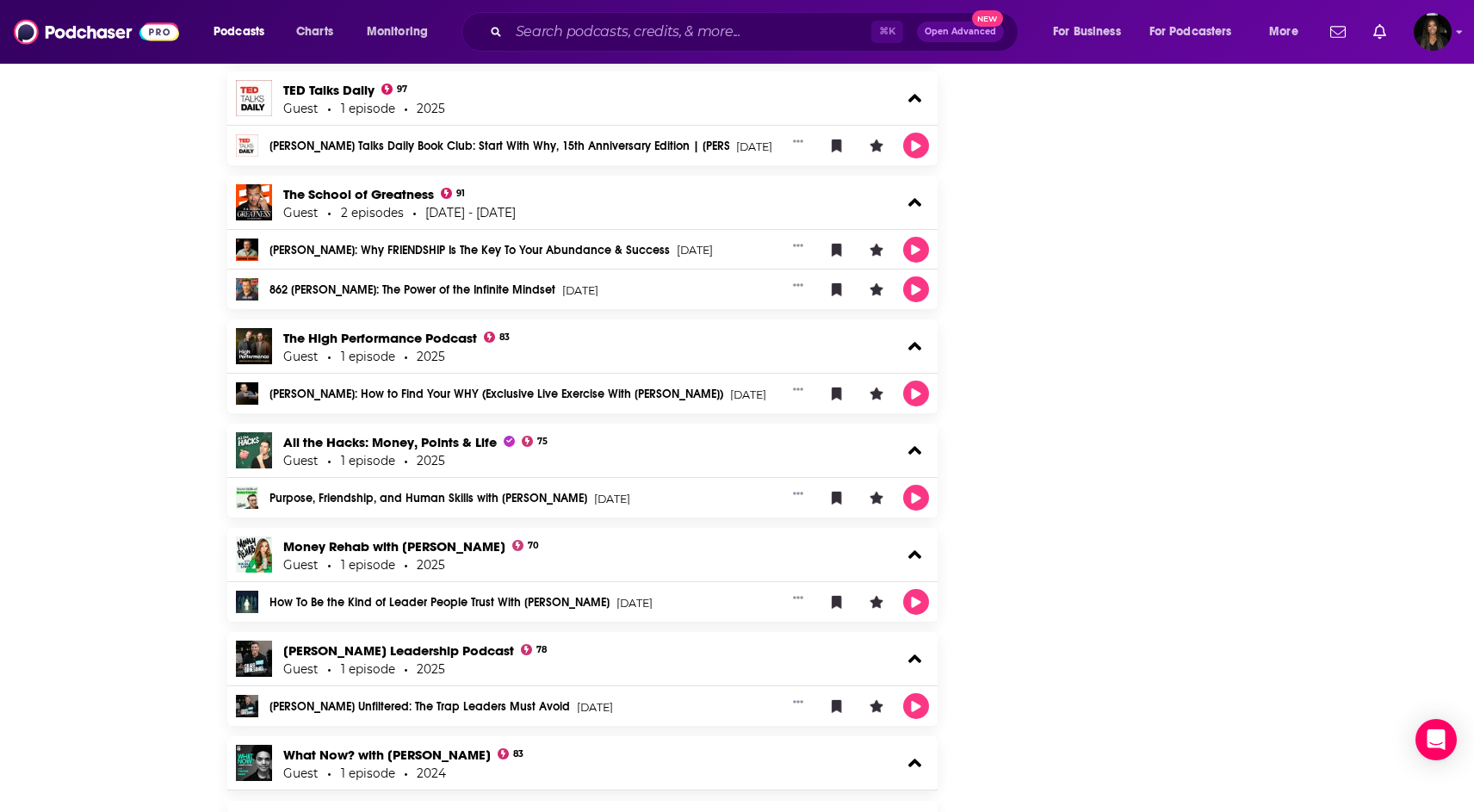
scroll to position [2013, 0]
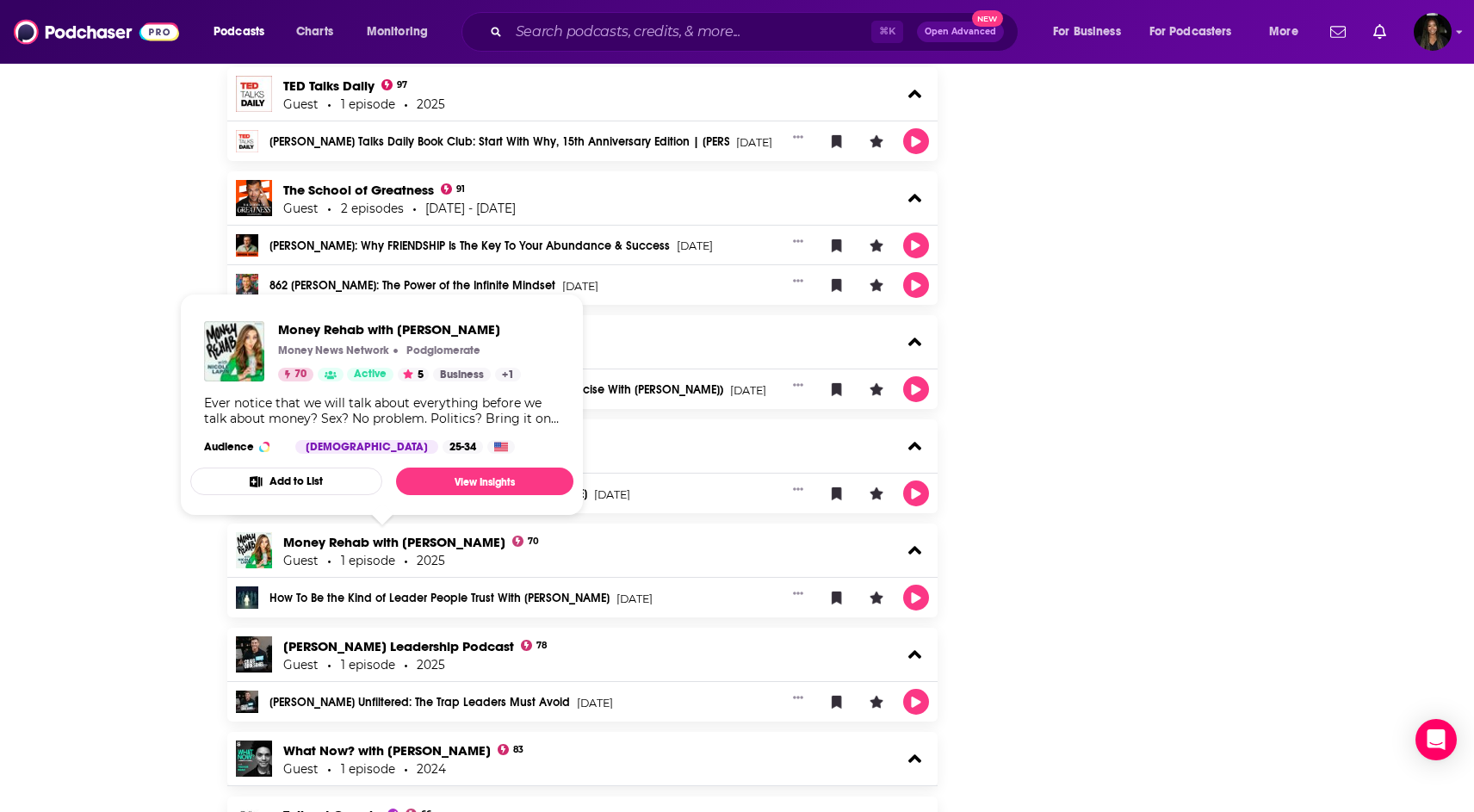
click at [180, 292] on span "Money Rehab with Nicole Lapin Money News Network Podglomerate 70 Active 5 Busin…" at bounding box center [381, 404] width 404 height 243
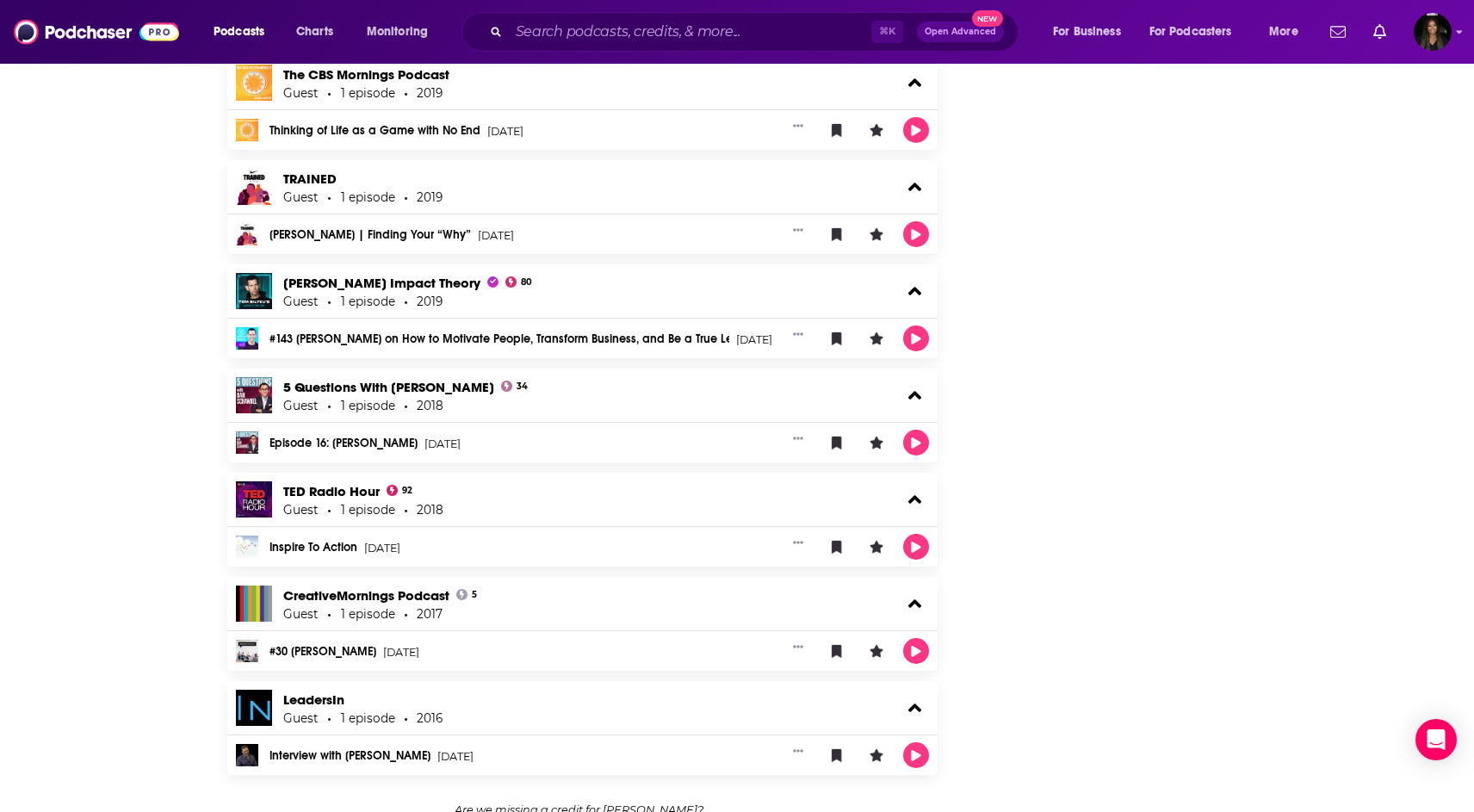
scroll to position [4844, 0]
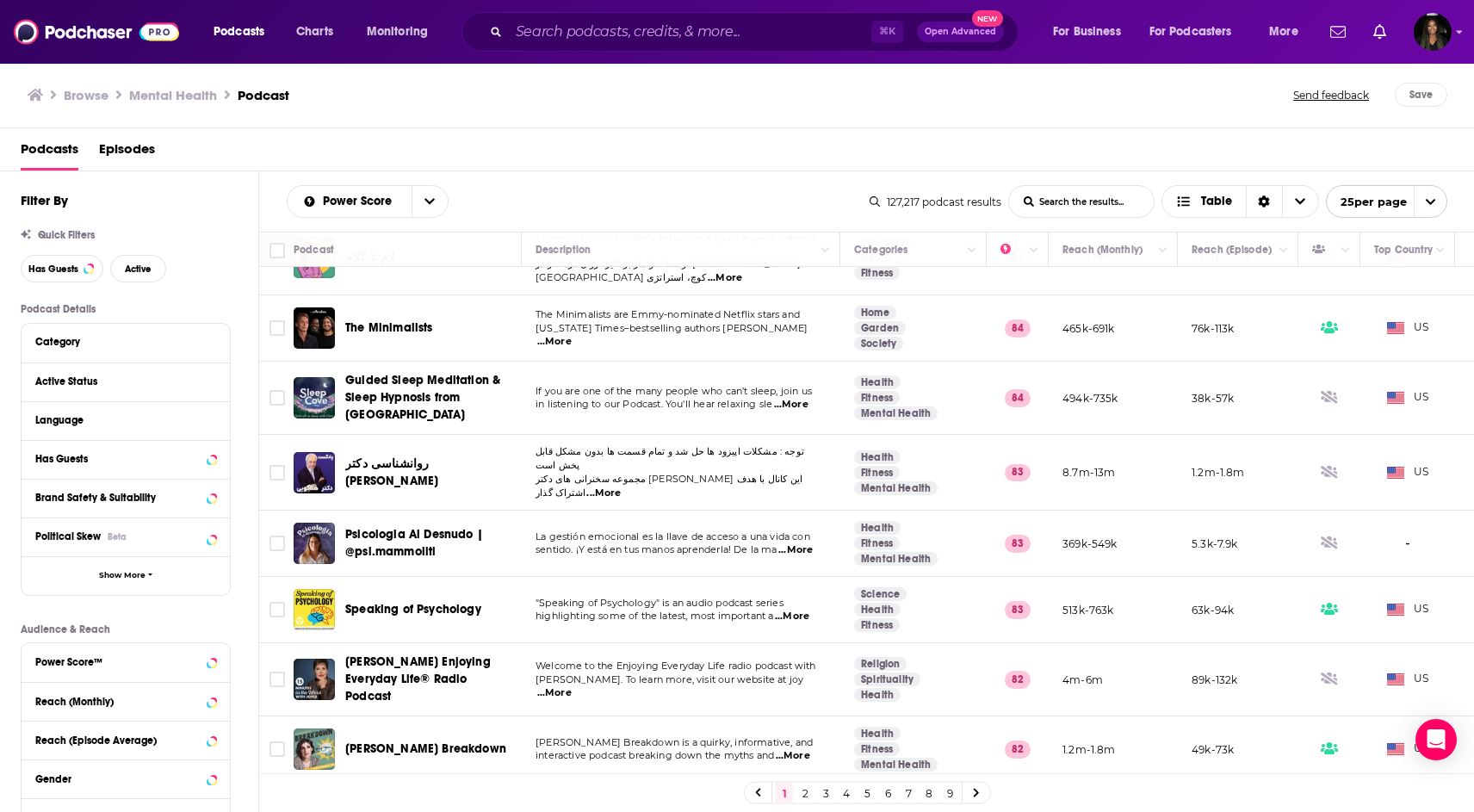
scroll to position [1153, 0]
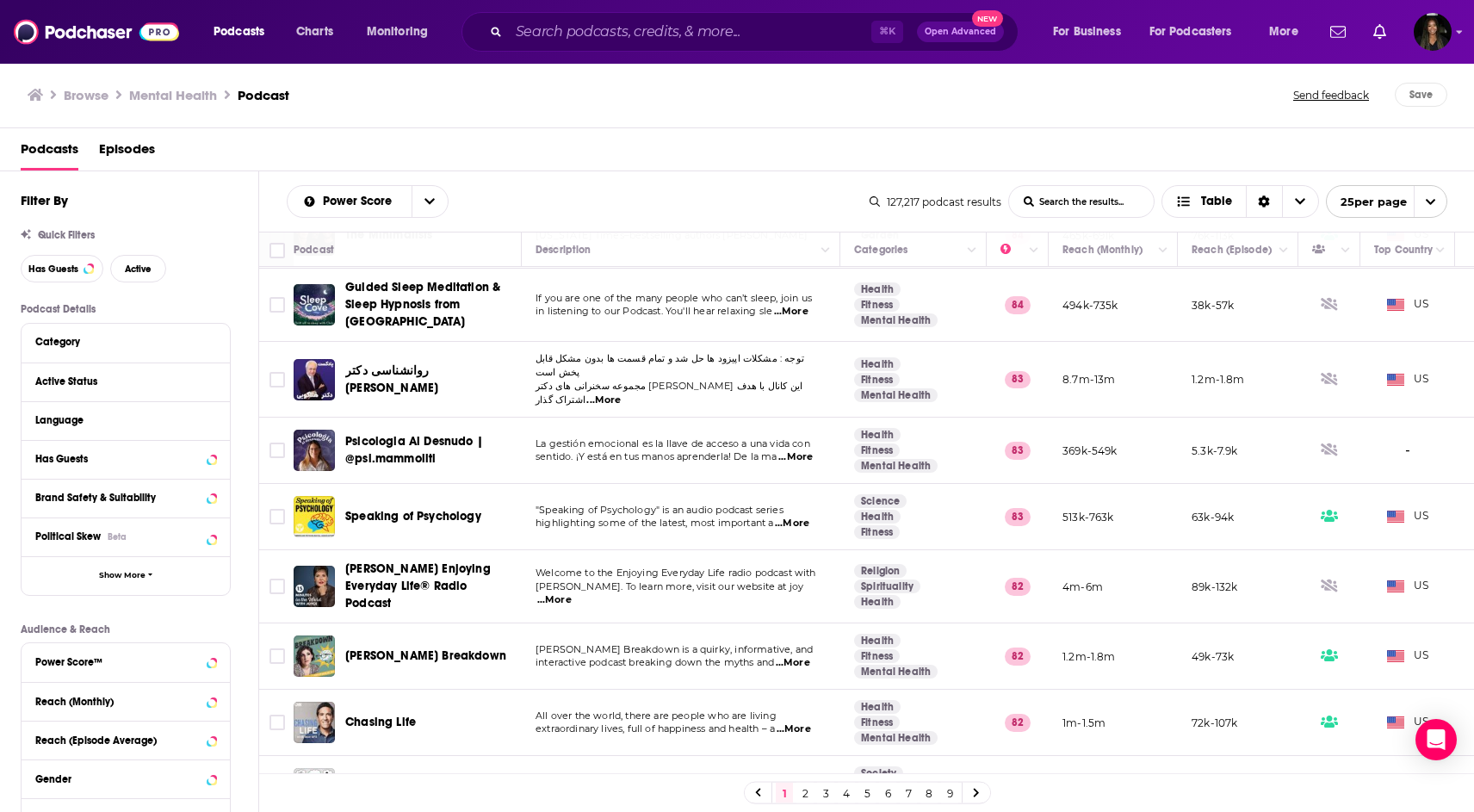
click at [804, 794] on link "2" at bounding box center [804, 792] width 17 height 21
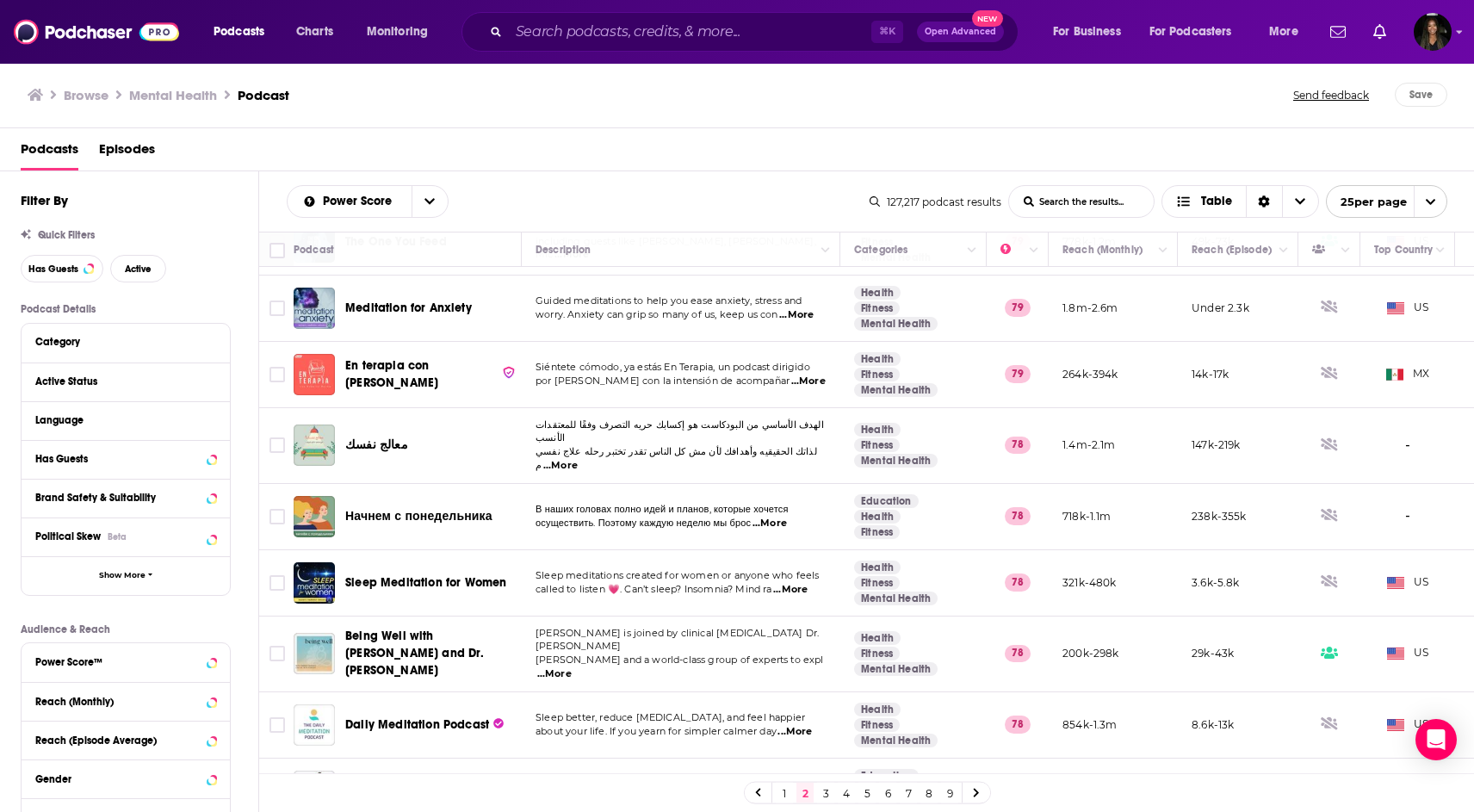
scroll to position [1167, 0]
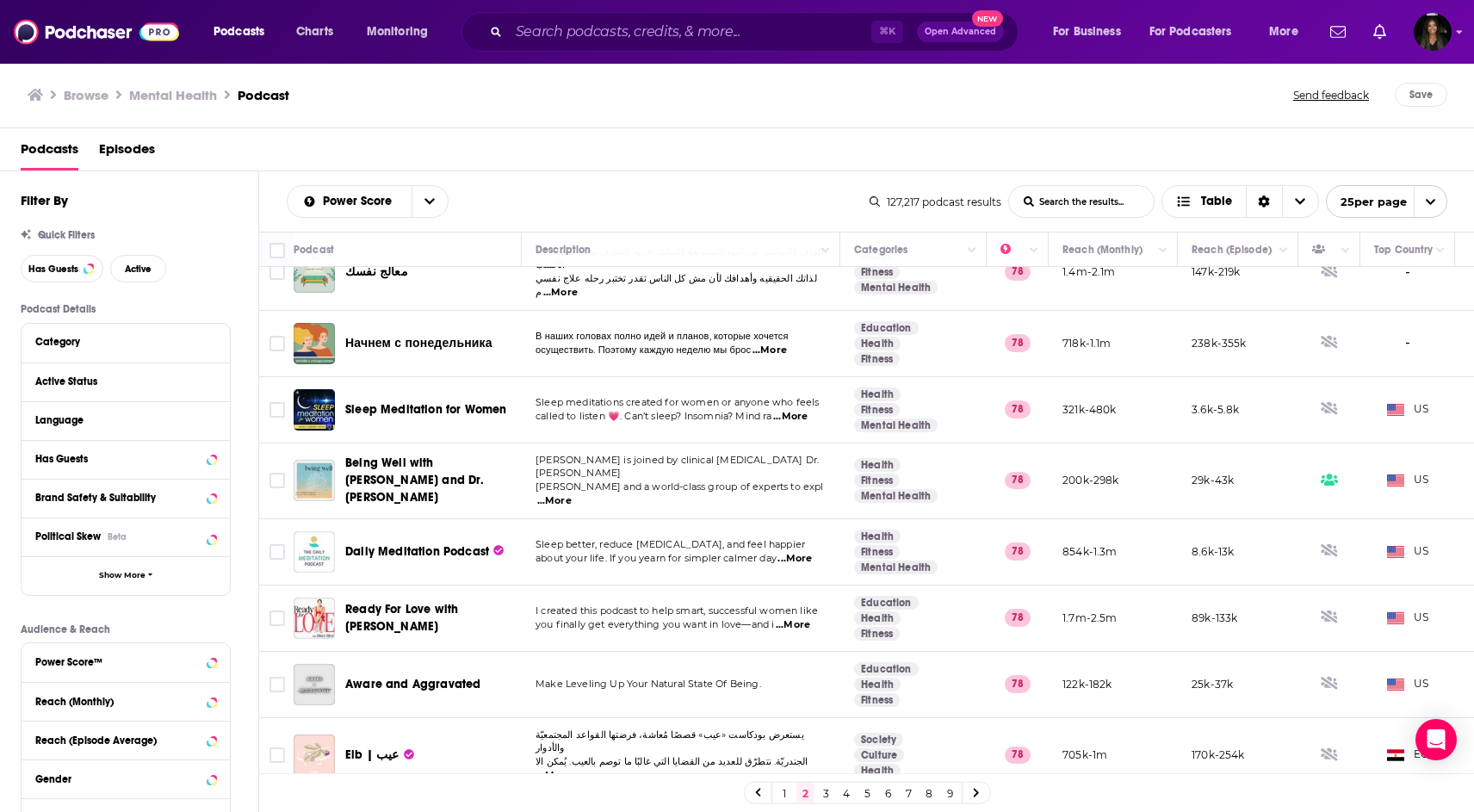
click at [823, 794] on link "3" at bounding box center [825, 792] width 17 height 21
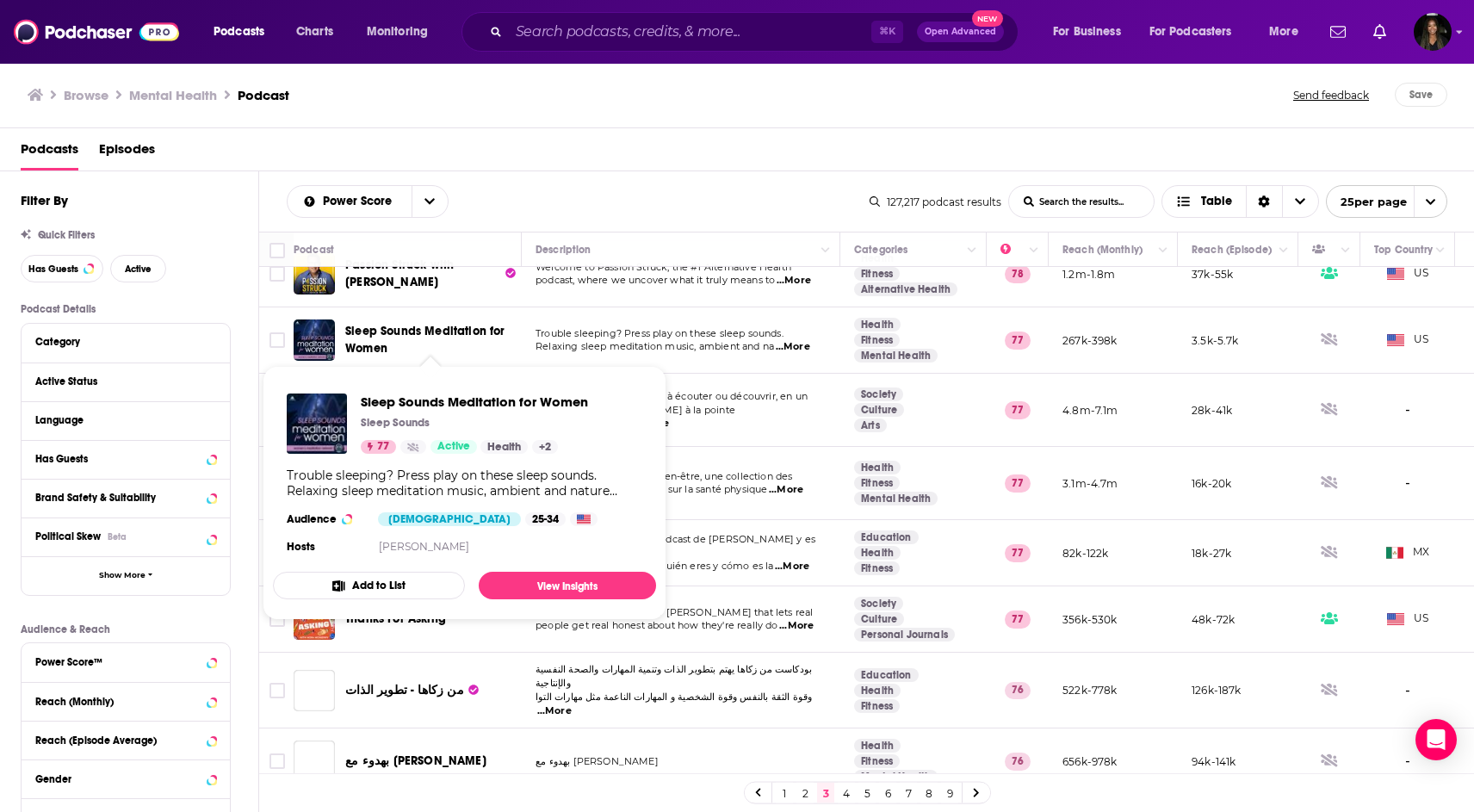
scroll to position [182, 0]
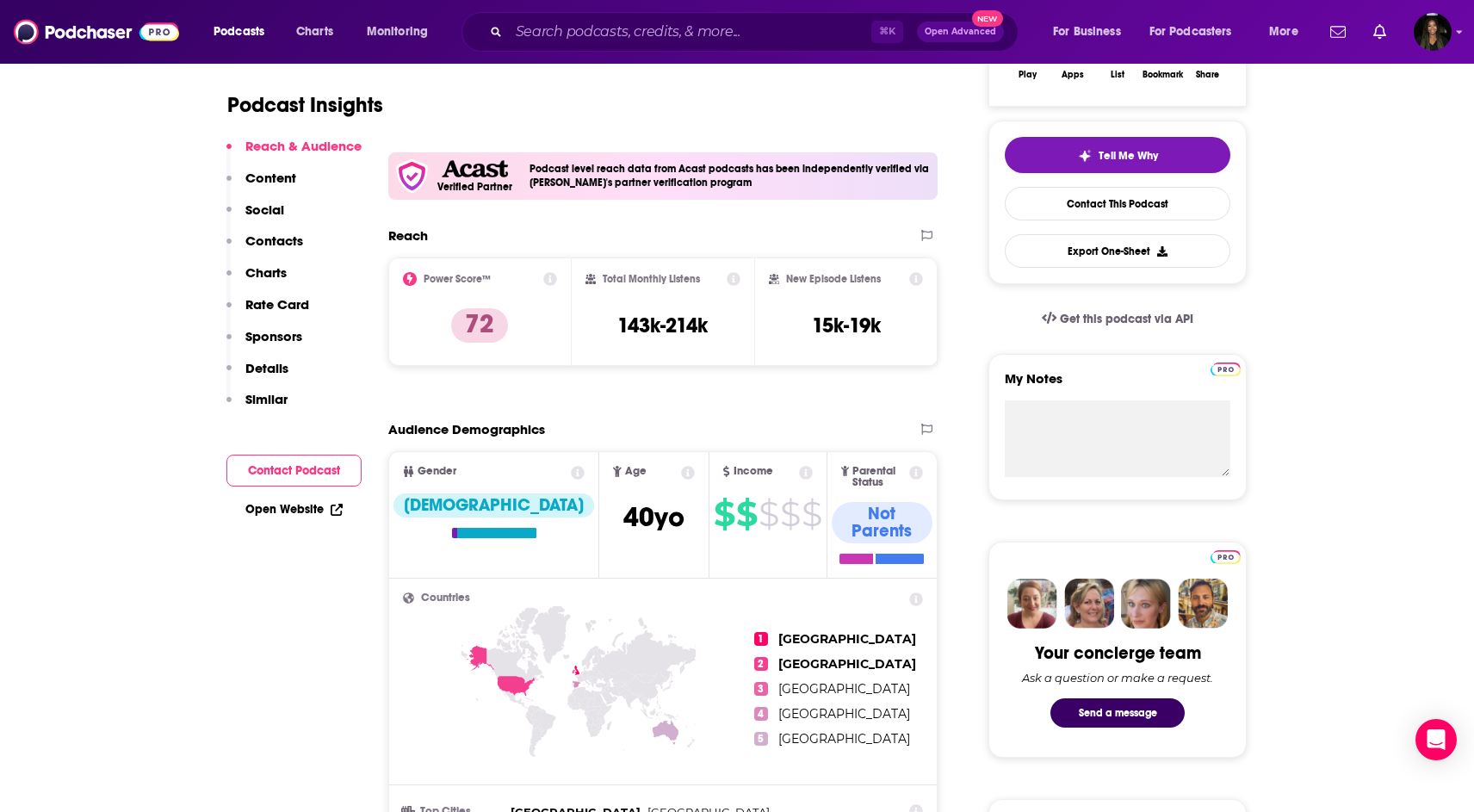
scroll to position [107, 0]
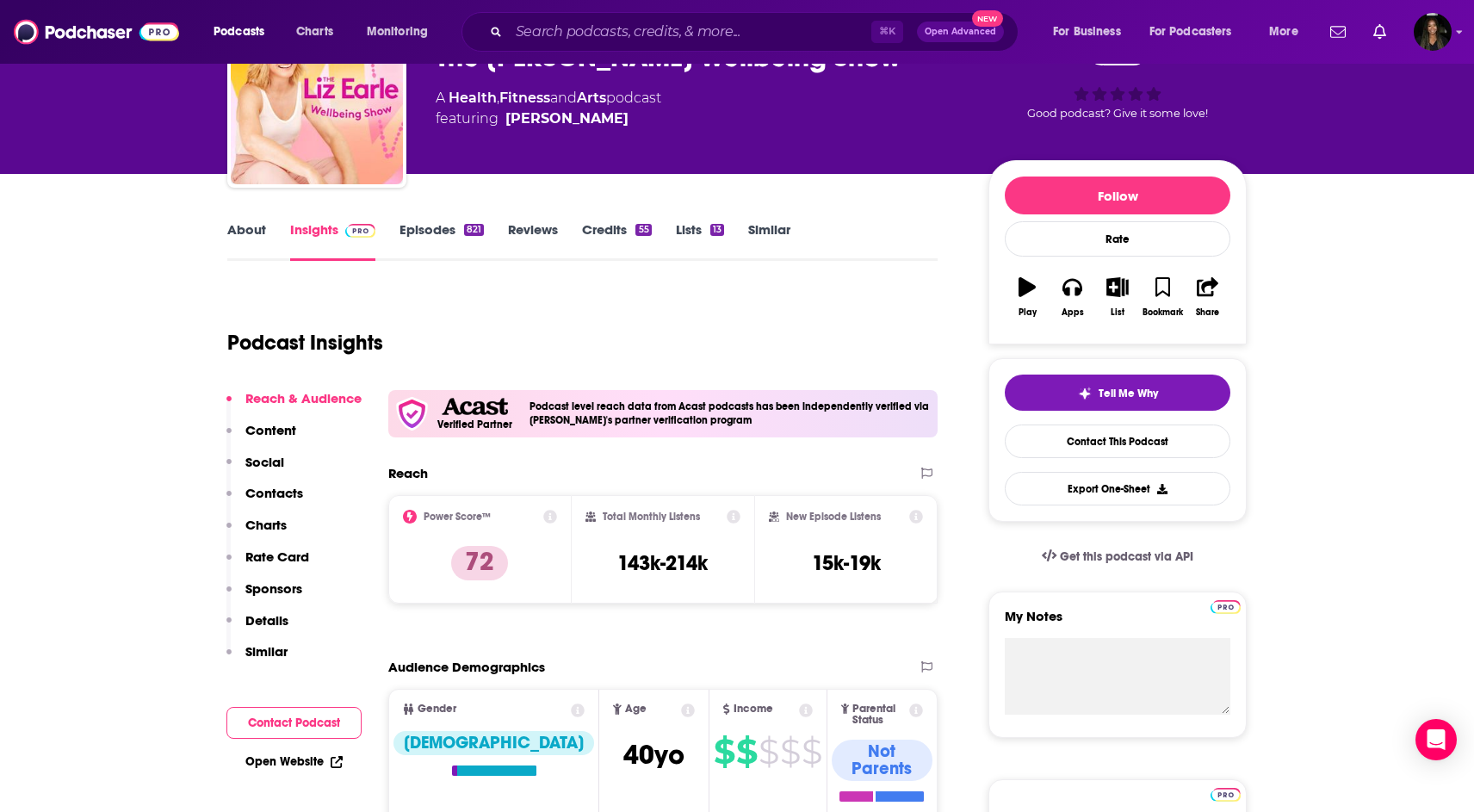
click at [418, 233] on link "Episodes 821" at bounding box center [441, 241] width 84 height 40
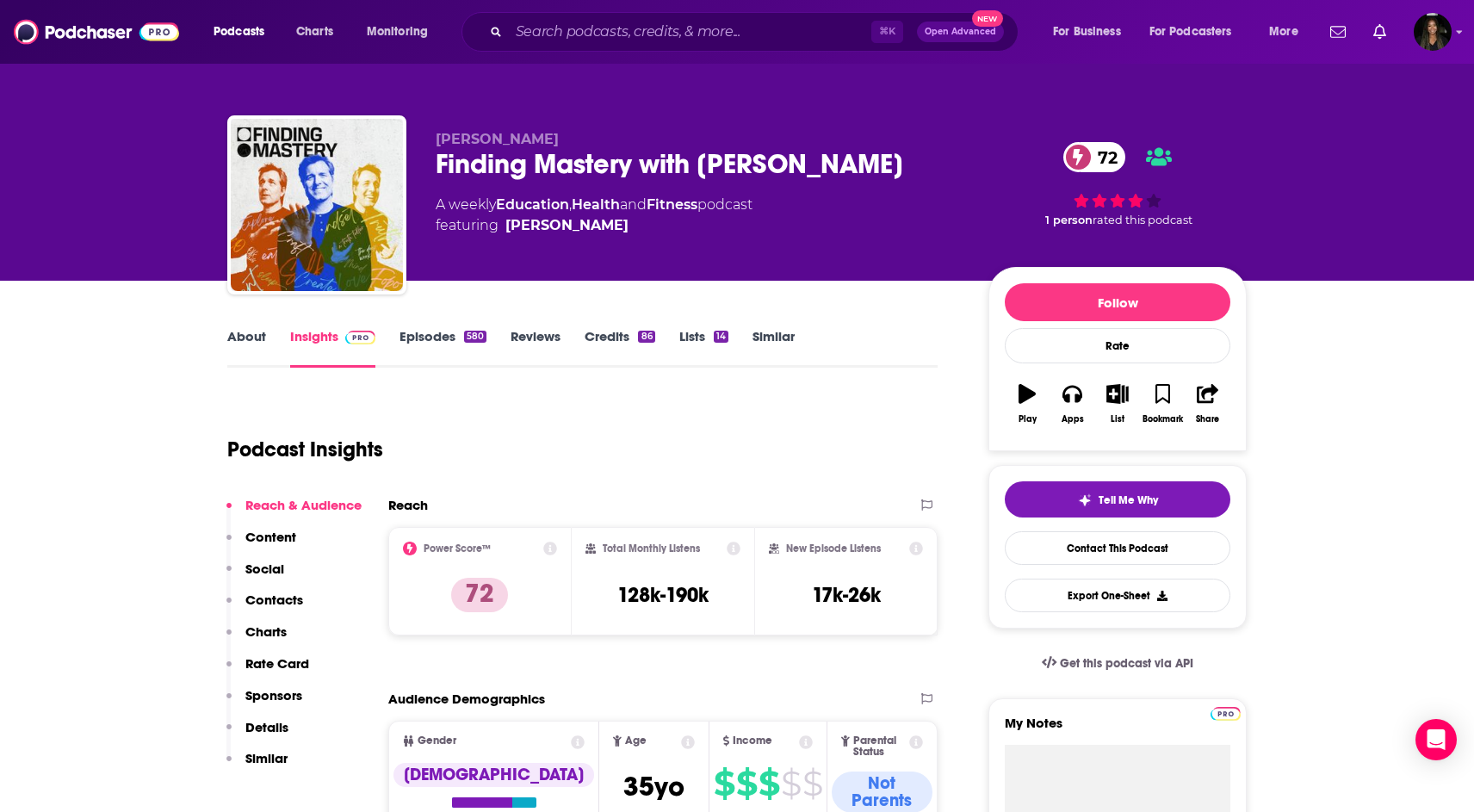
click at [242, 347] on link "About" at bounding box center [247, 348] width 39 height 40
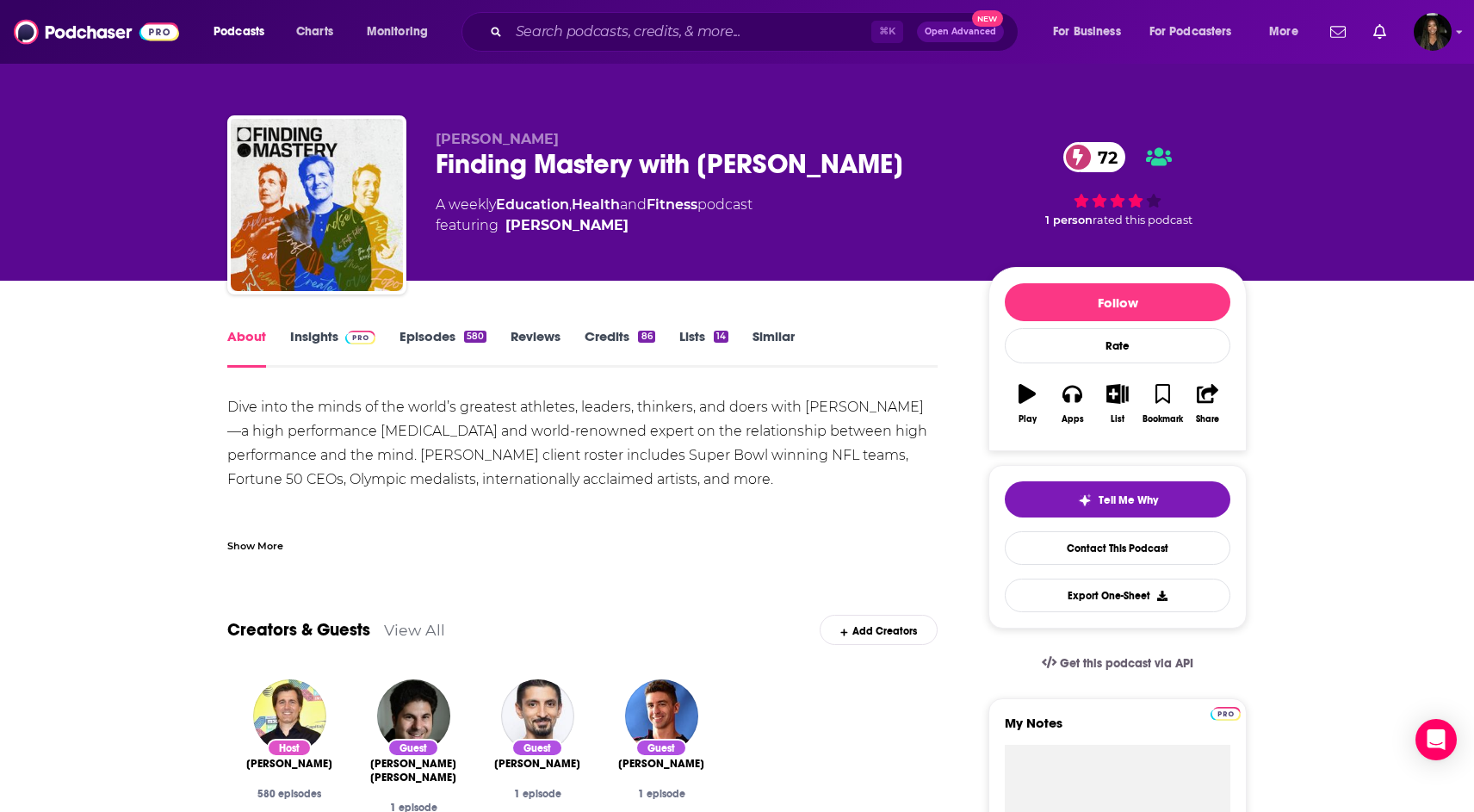
click at [453, 342] on link "Episodes 580" at bounding box center [443, 348] width 87 height 40
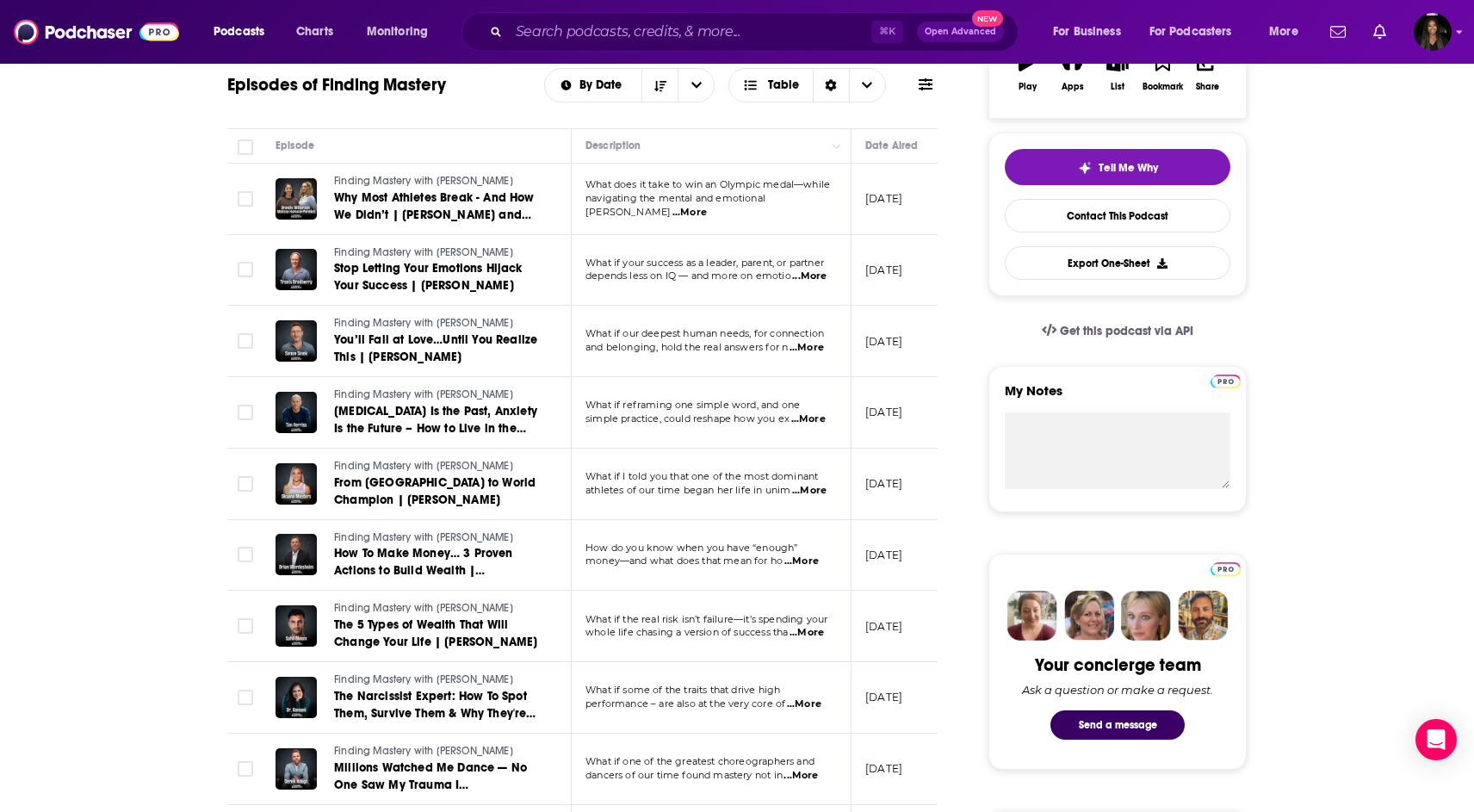
scroll to position [572, 0]
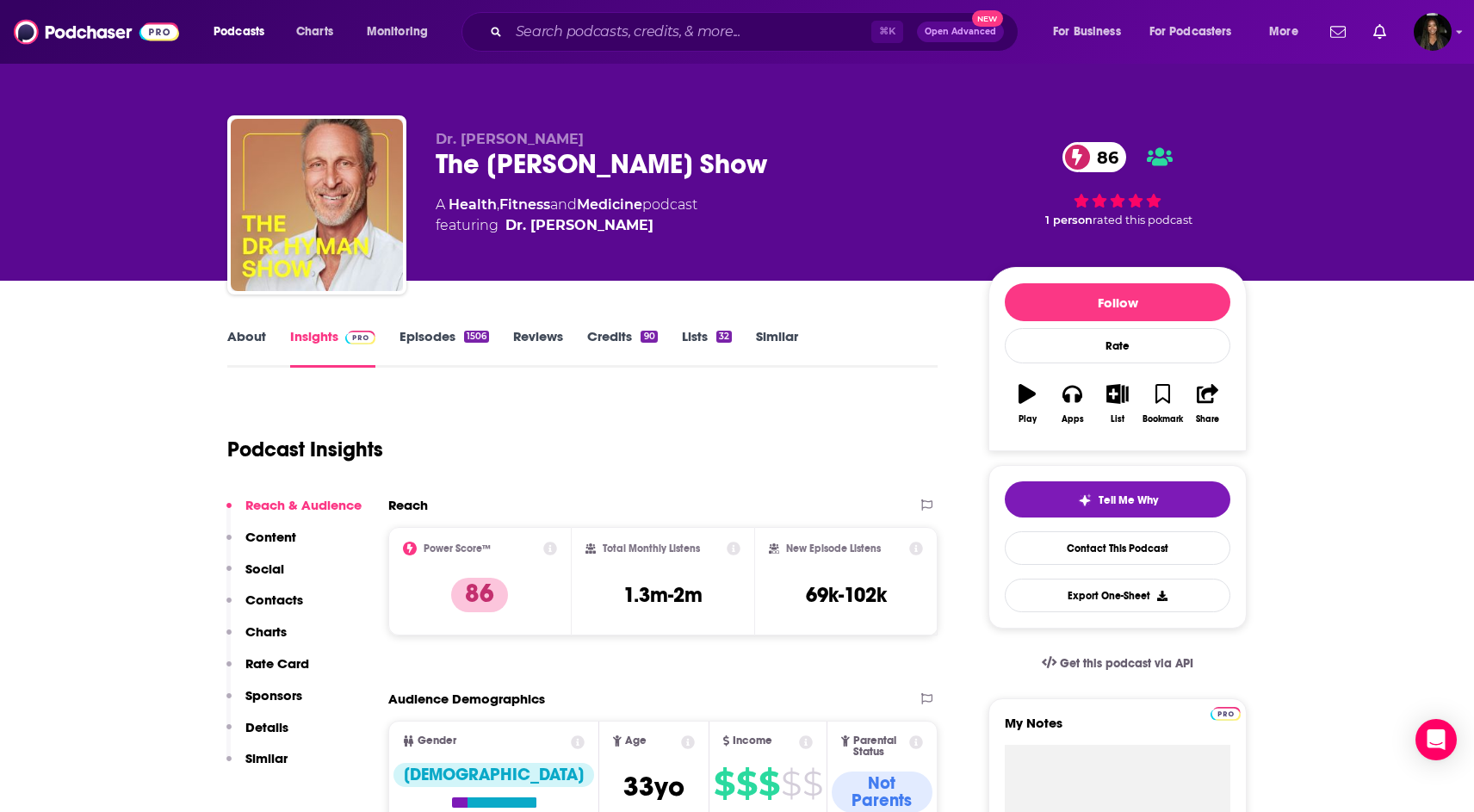
click at [247, 338] on link "About" at bounding box center [247, 348] width 39 height 40
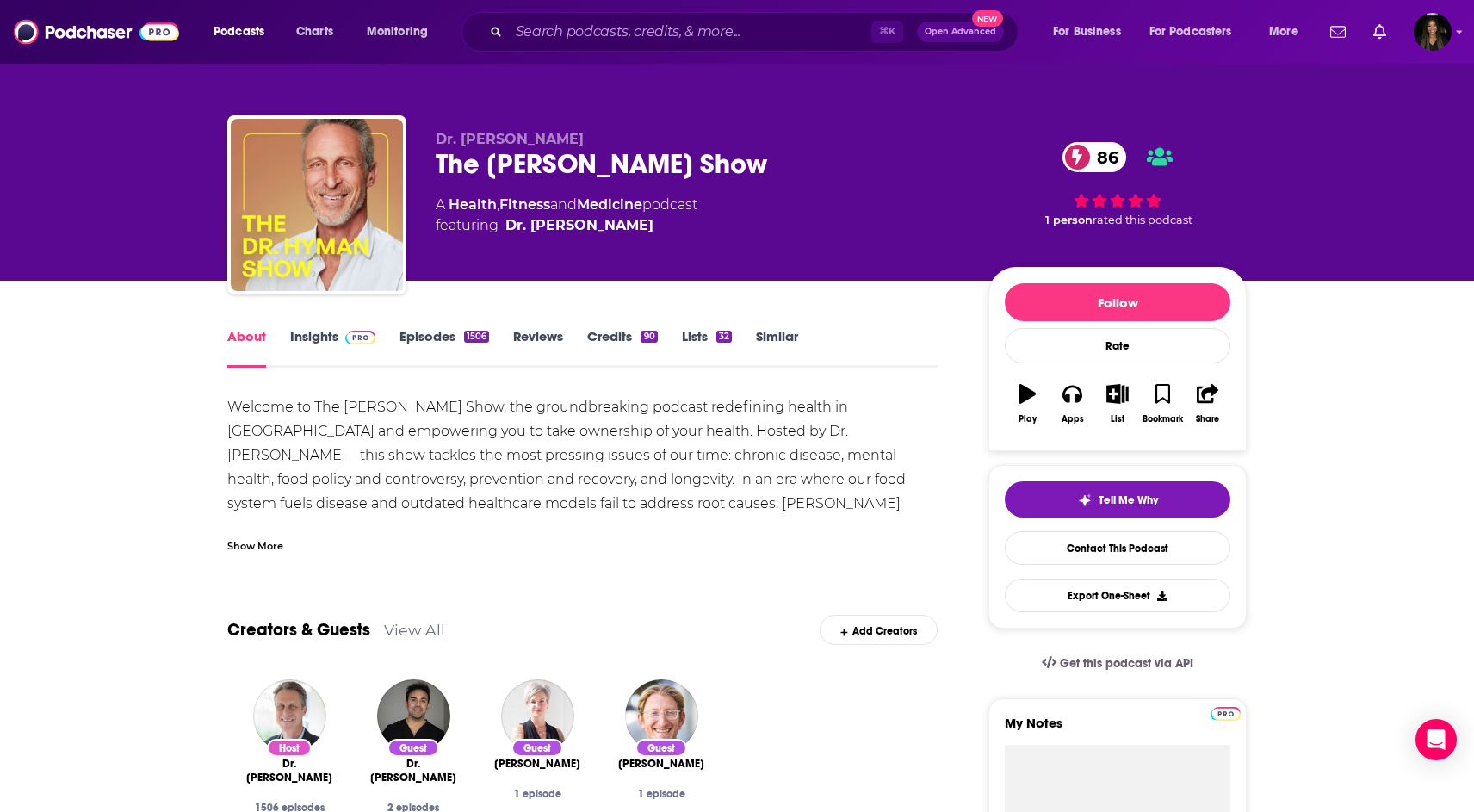
click at [455, 336] on link "Episodes 1506" at bounding box center [444, 348] width 89 height 40
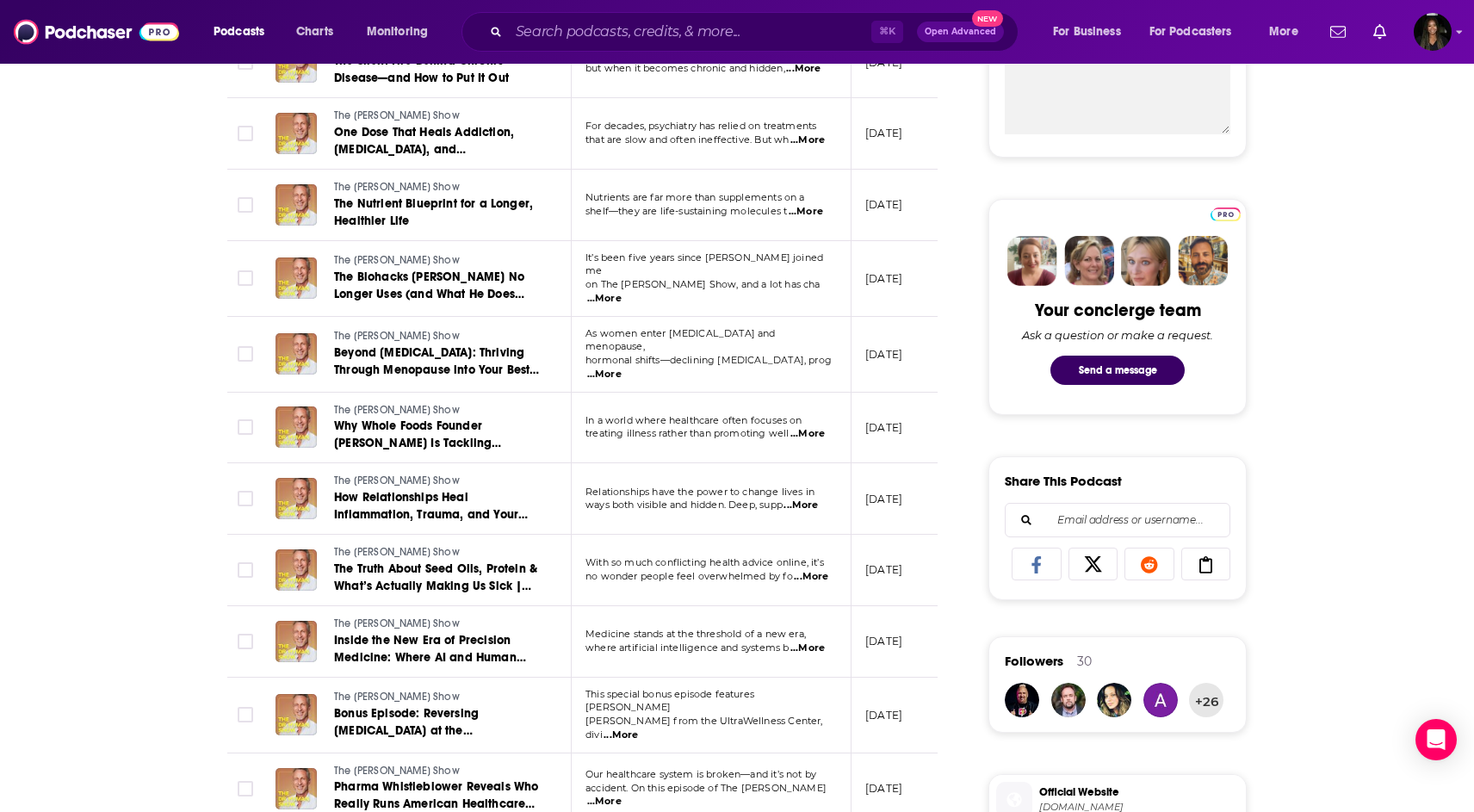
scroll to position [695, 0]
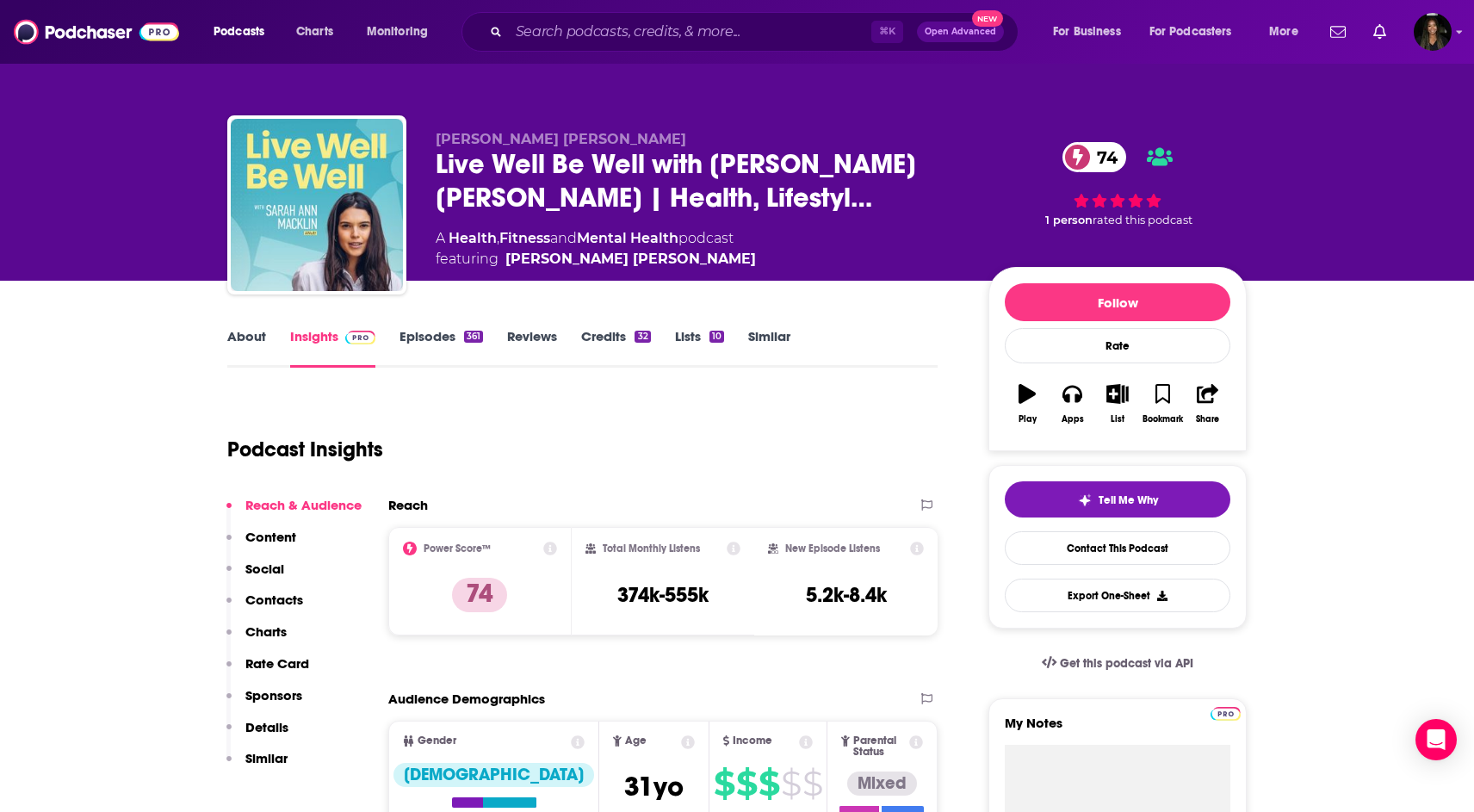
click at [247, 344] on link "About" at bounding box center [247, 348] width 39 height 40
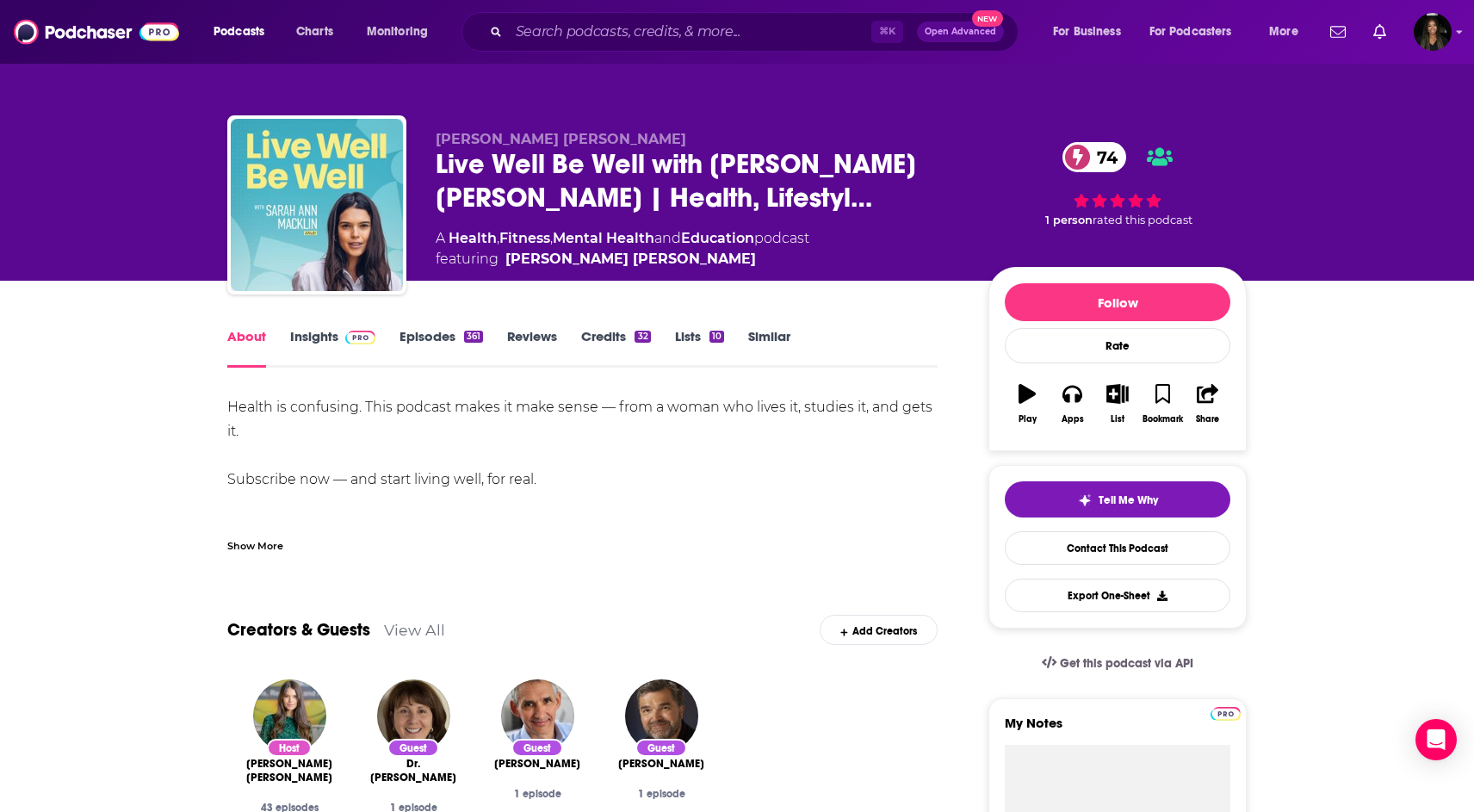
click at [415, 343] on link "Episodes 361" at bounding box center [441, 348] width 83 height 40
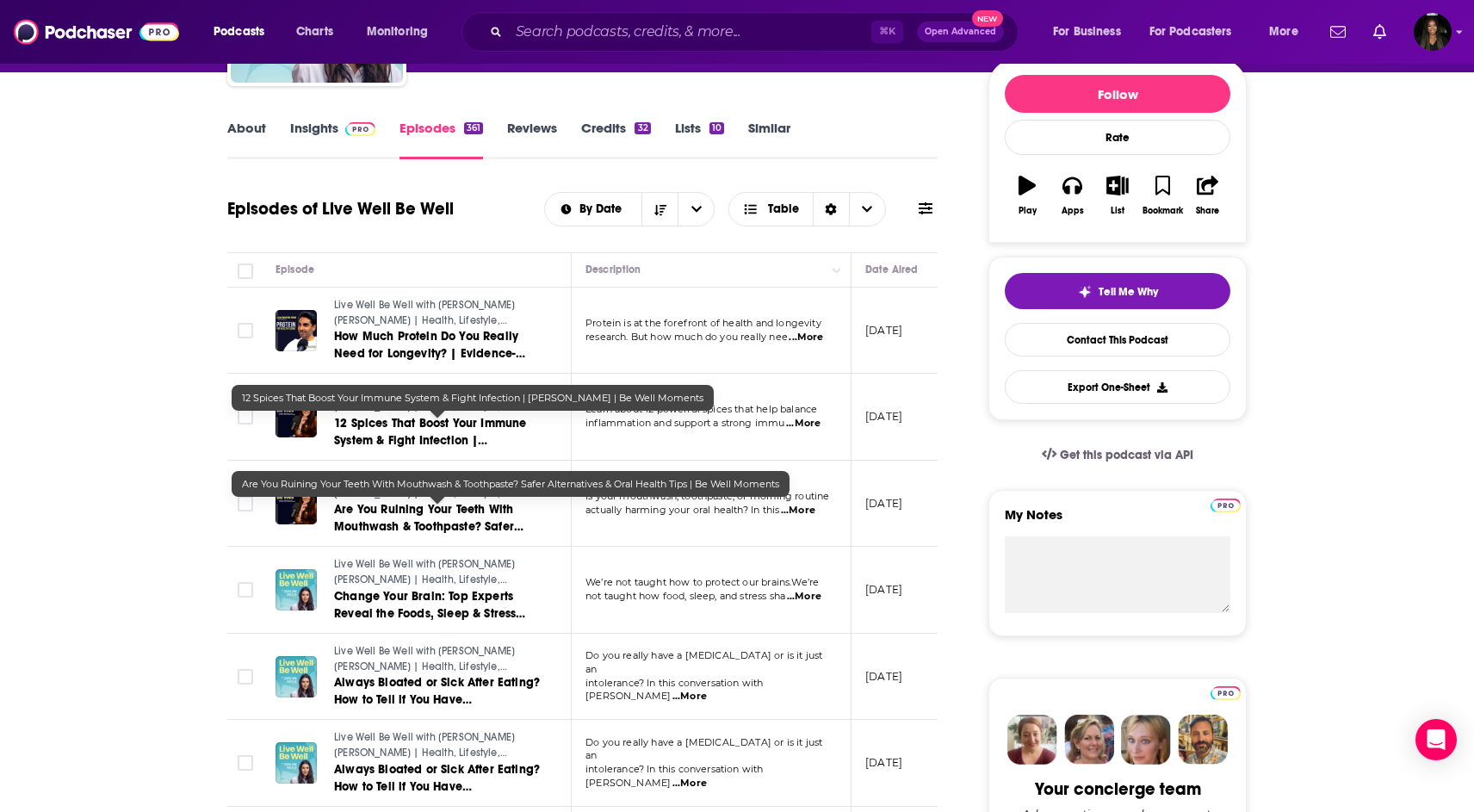
scroll to position [211, 0]
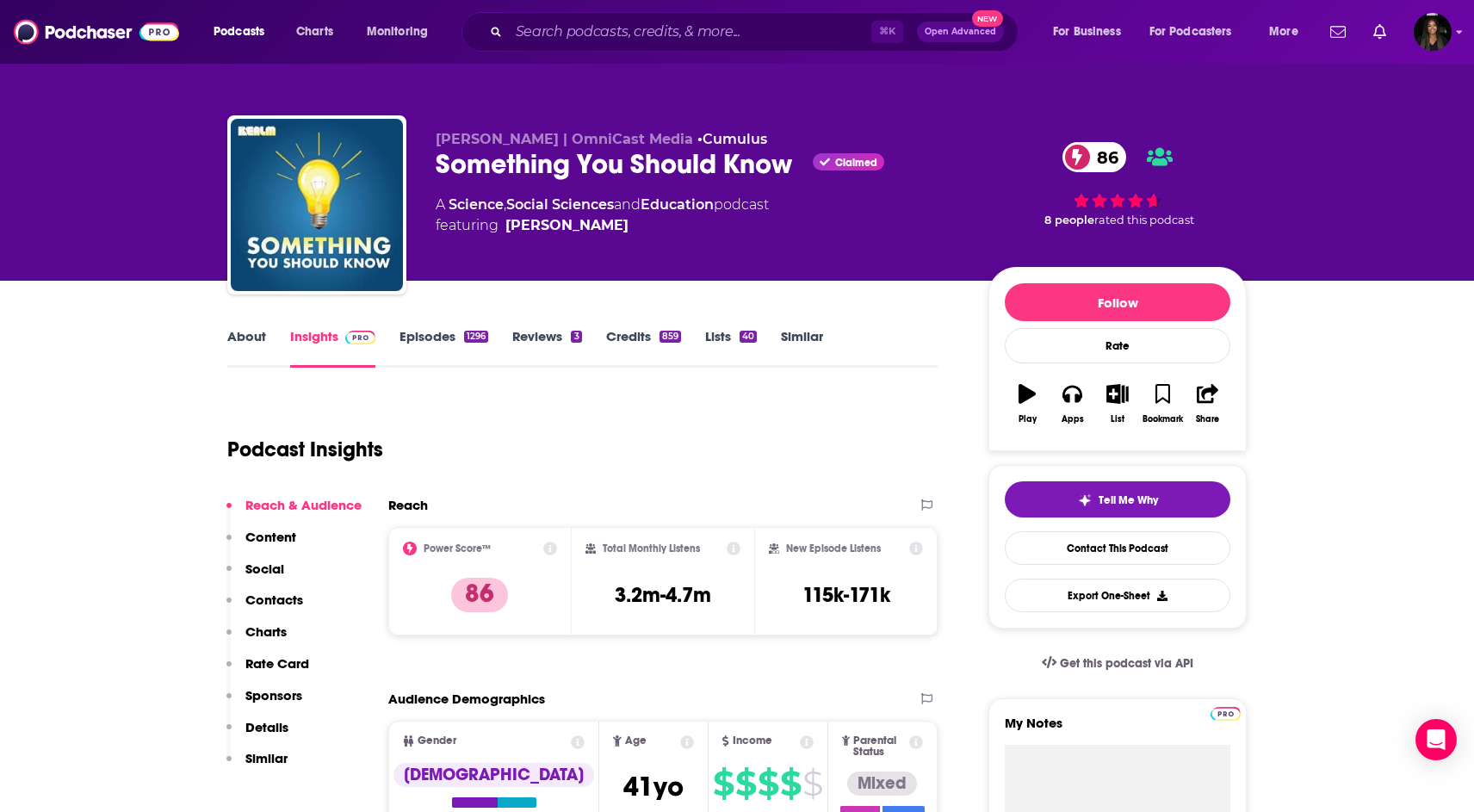
click at [241, 343] on link "About" at bounding box center [247, 348] width 39 height 40
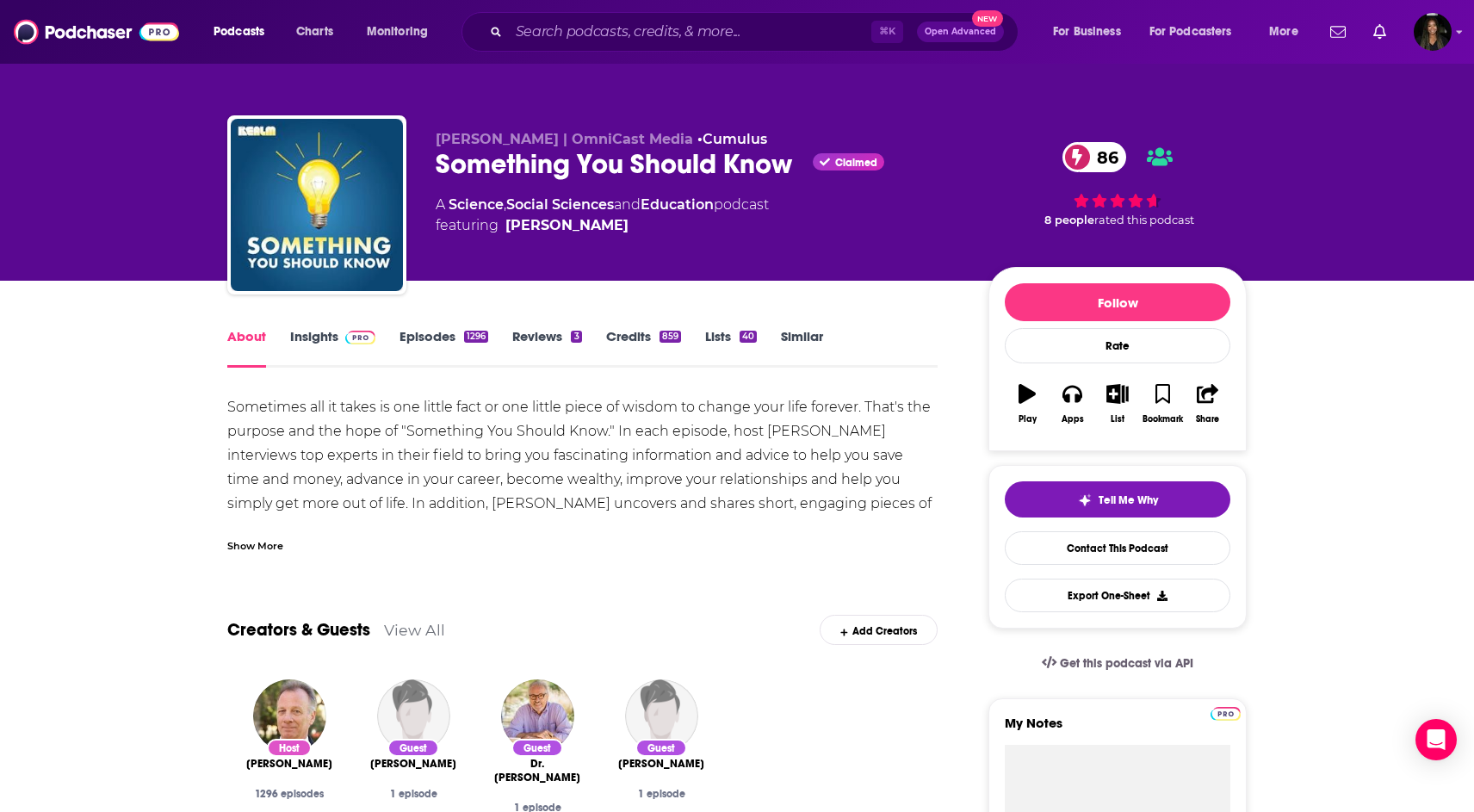
click at [439, 338] on link "Episodes 1296" at bounding box center [444, 348] width 89 height 40
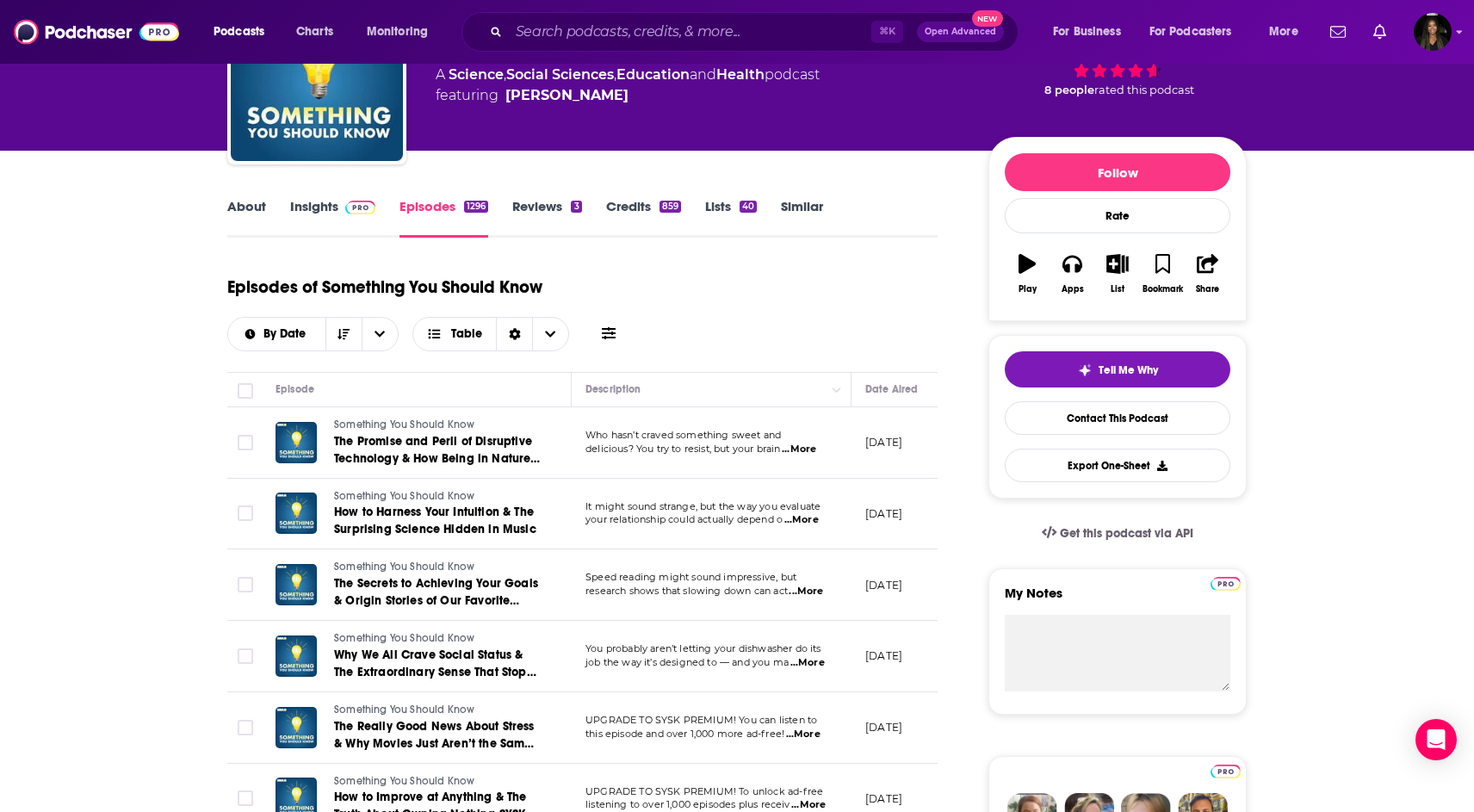
scroll to position [145, 0]
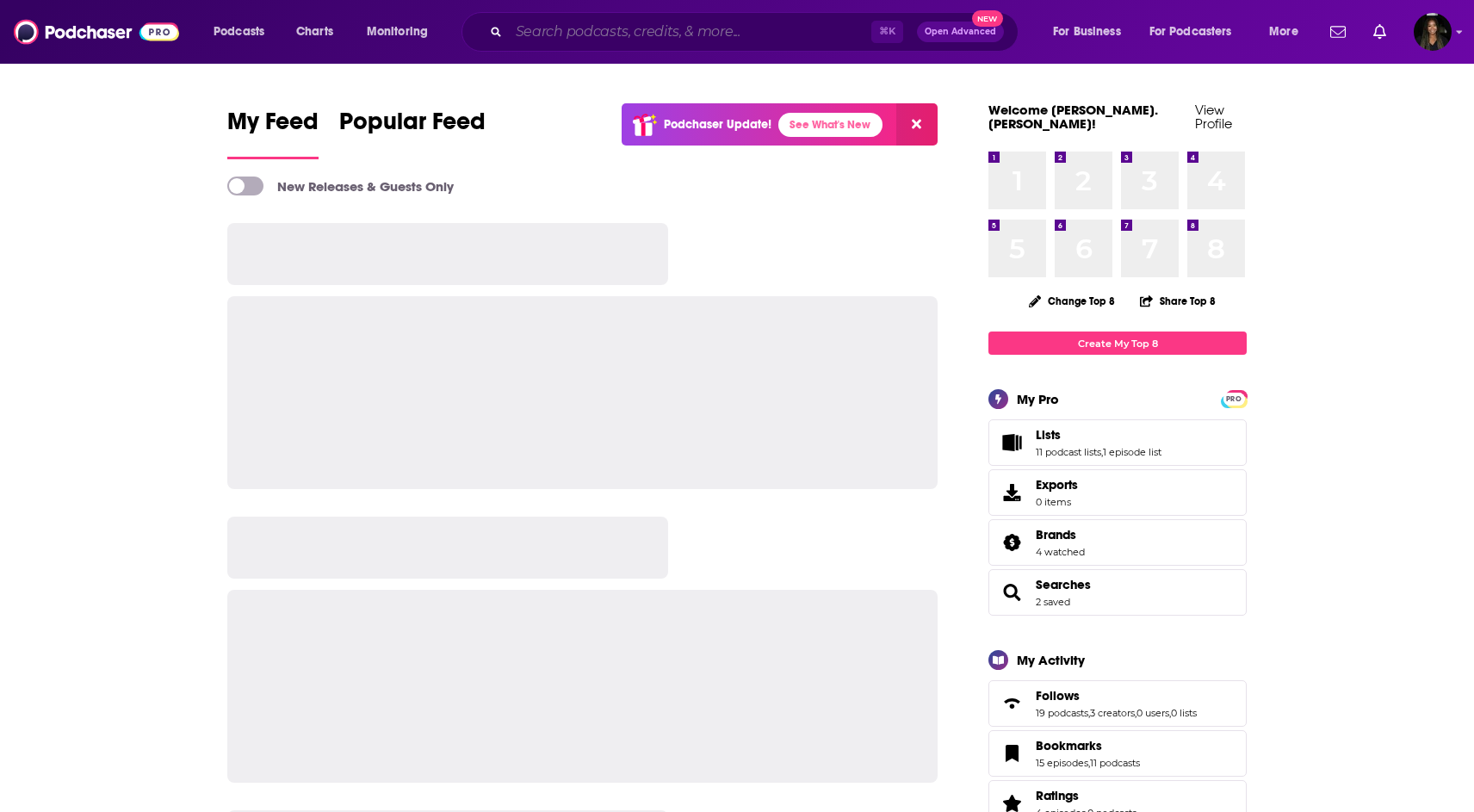
click at [606, 40] on input "Search podcasts, credits, & more..." at bounding box center [690, 32] width 362 height 27
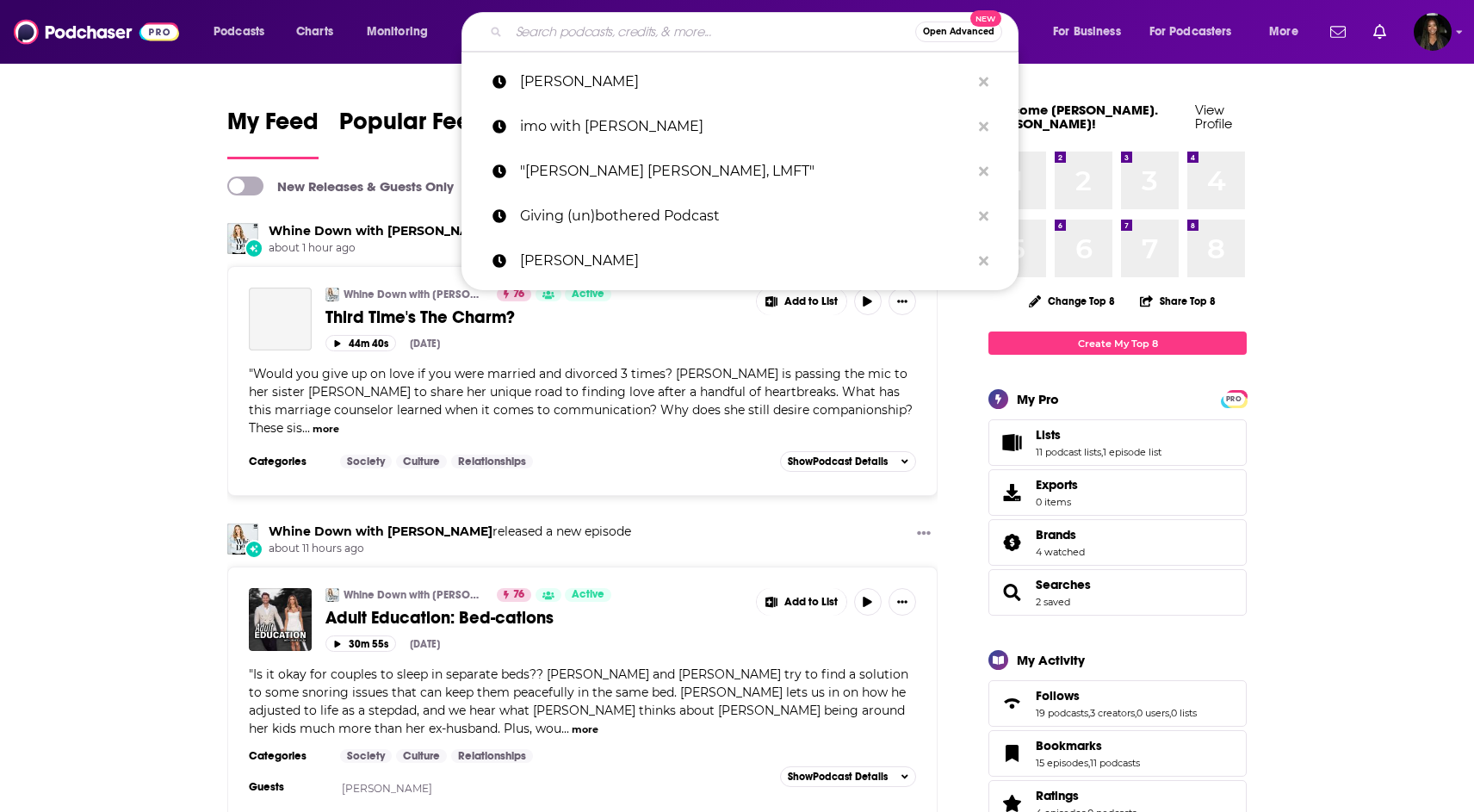
paste input "The [PERSON_NAME] Podcast"
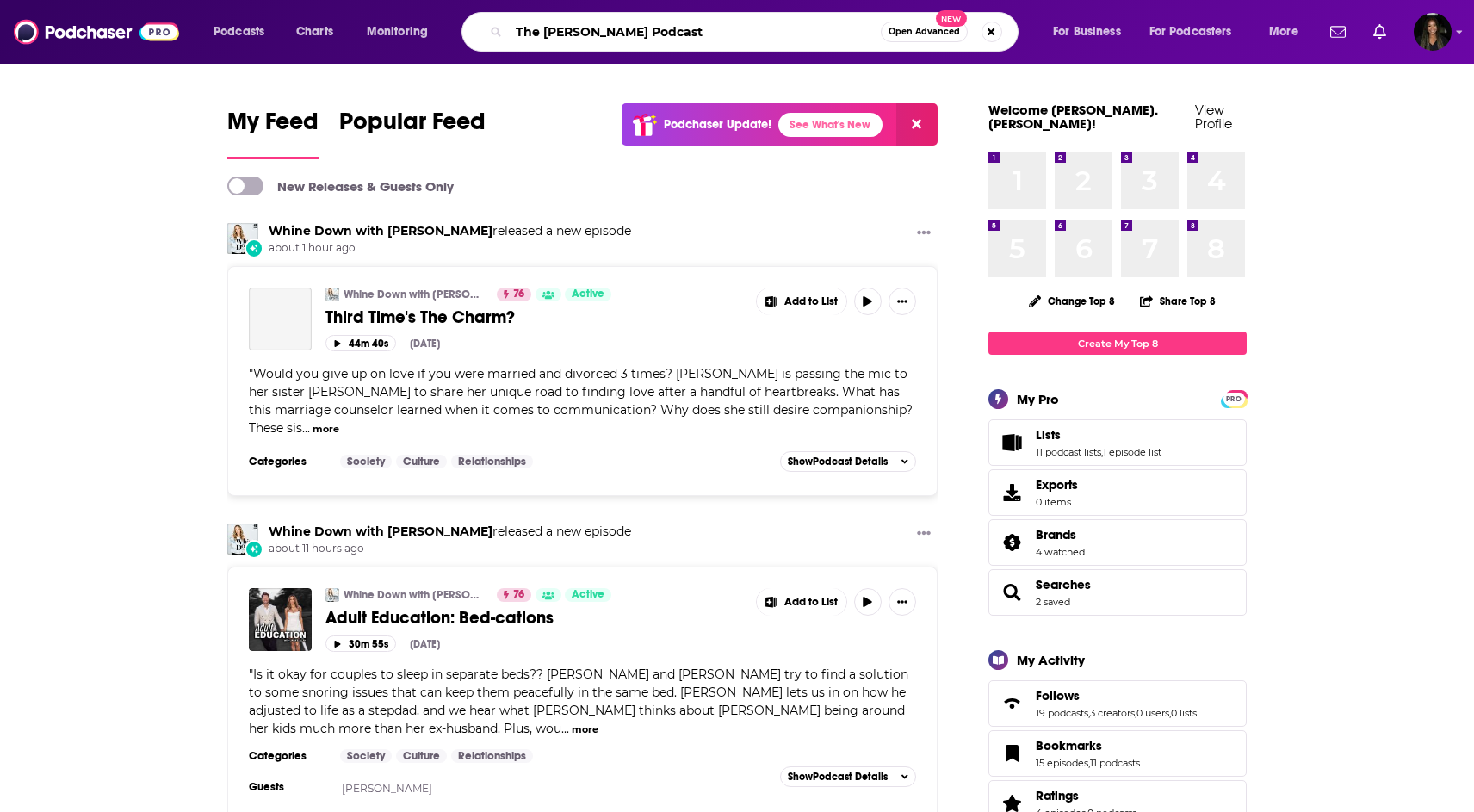
type input "The [PERSON_NAME] Podcast"
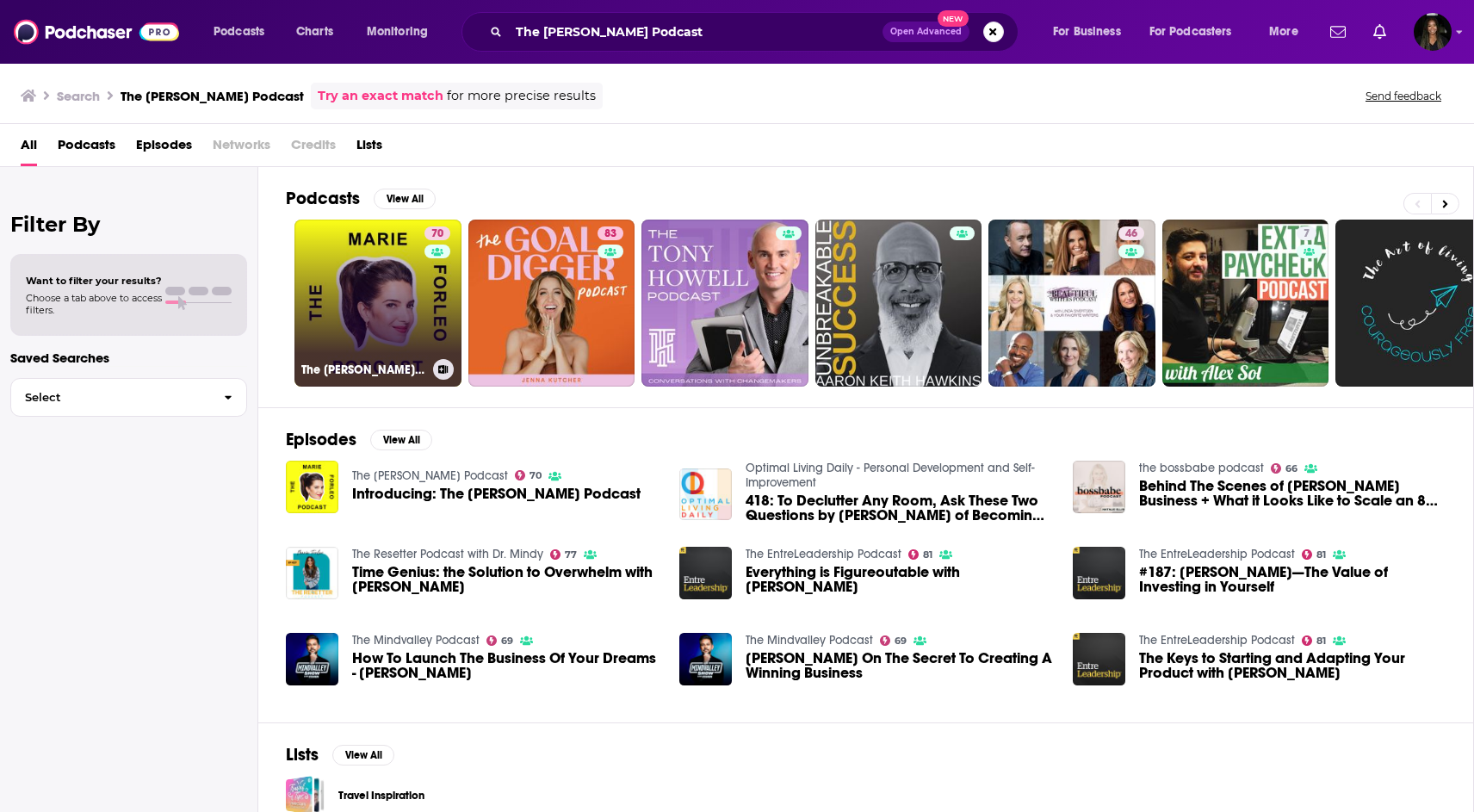
click at [419, 330] on link "70 The [PERSON_NAME] Podcast" at bounding box center [378, 303] width 167 height 167
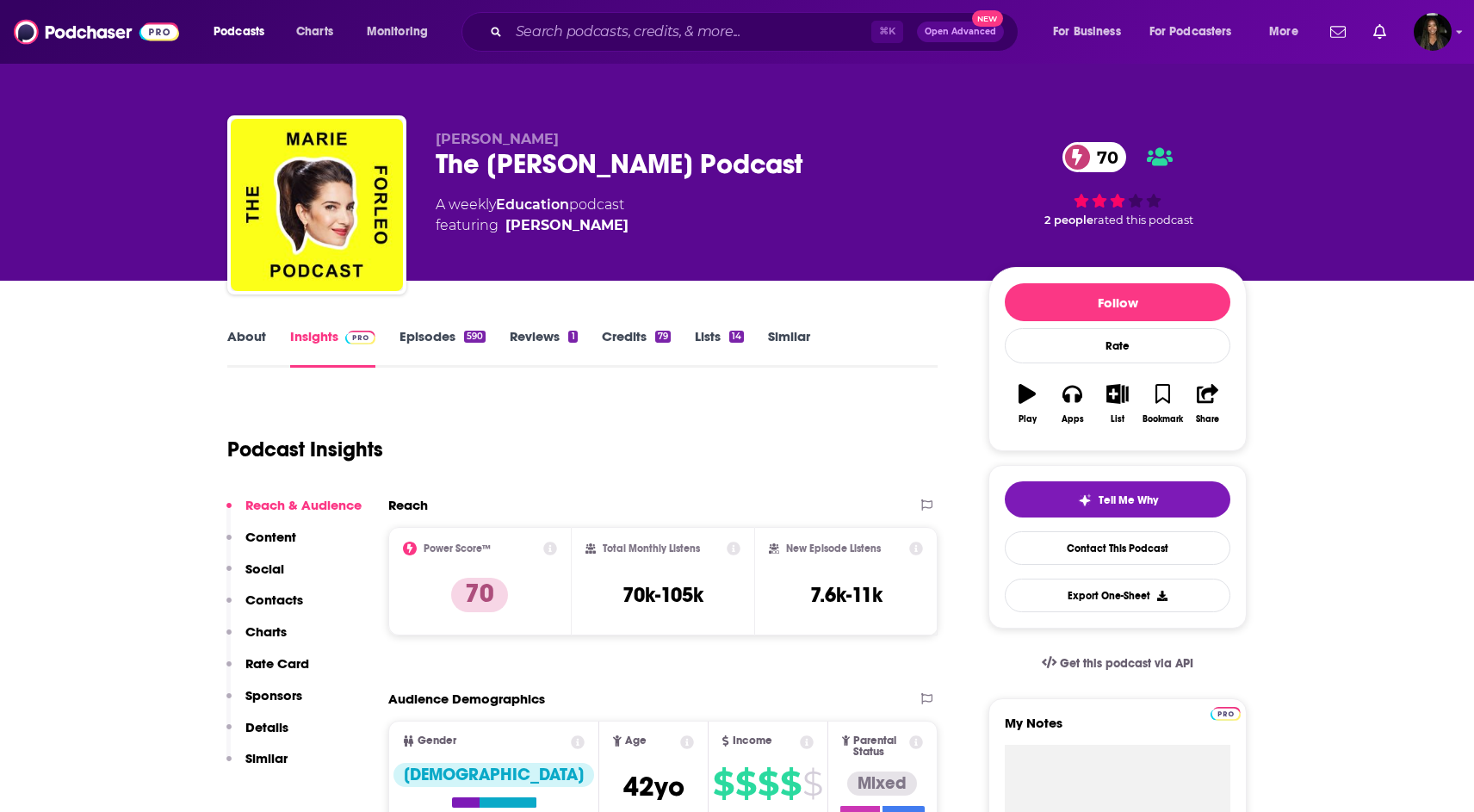
click at [421, 340] on link "Episodes 590" at bounding box center [442, 348] width 86 height 40
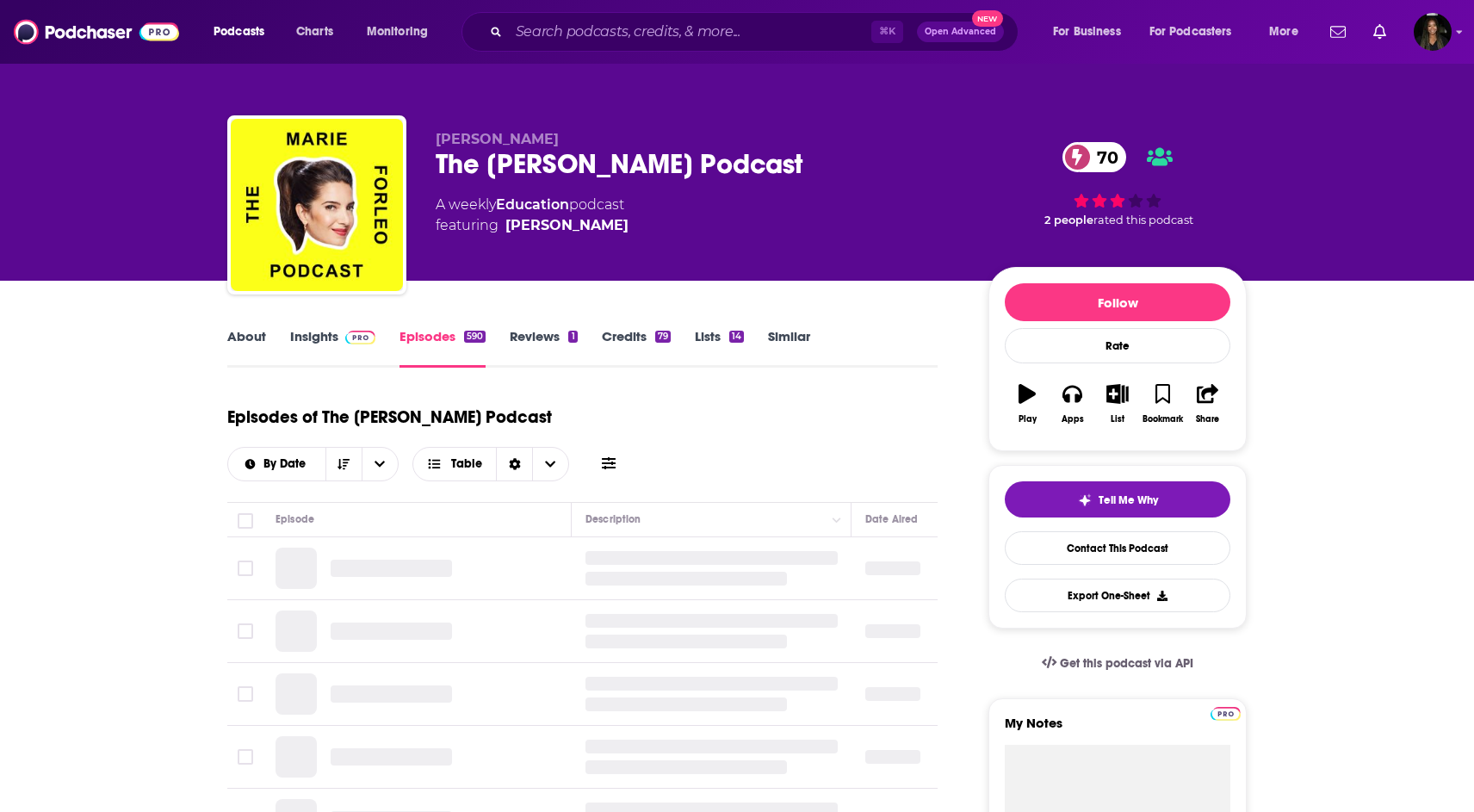
click at [260, 345] on link "About" at bounding box center [247, 348] width 39 height 40
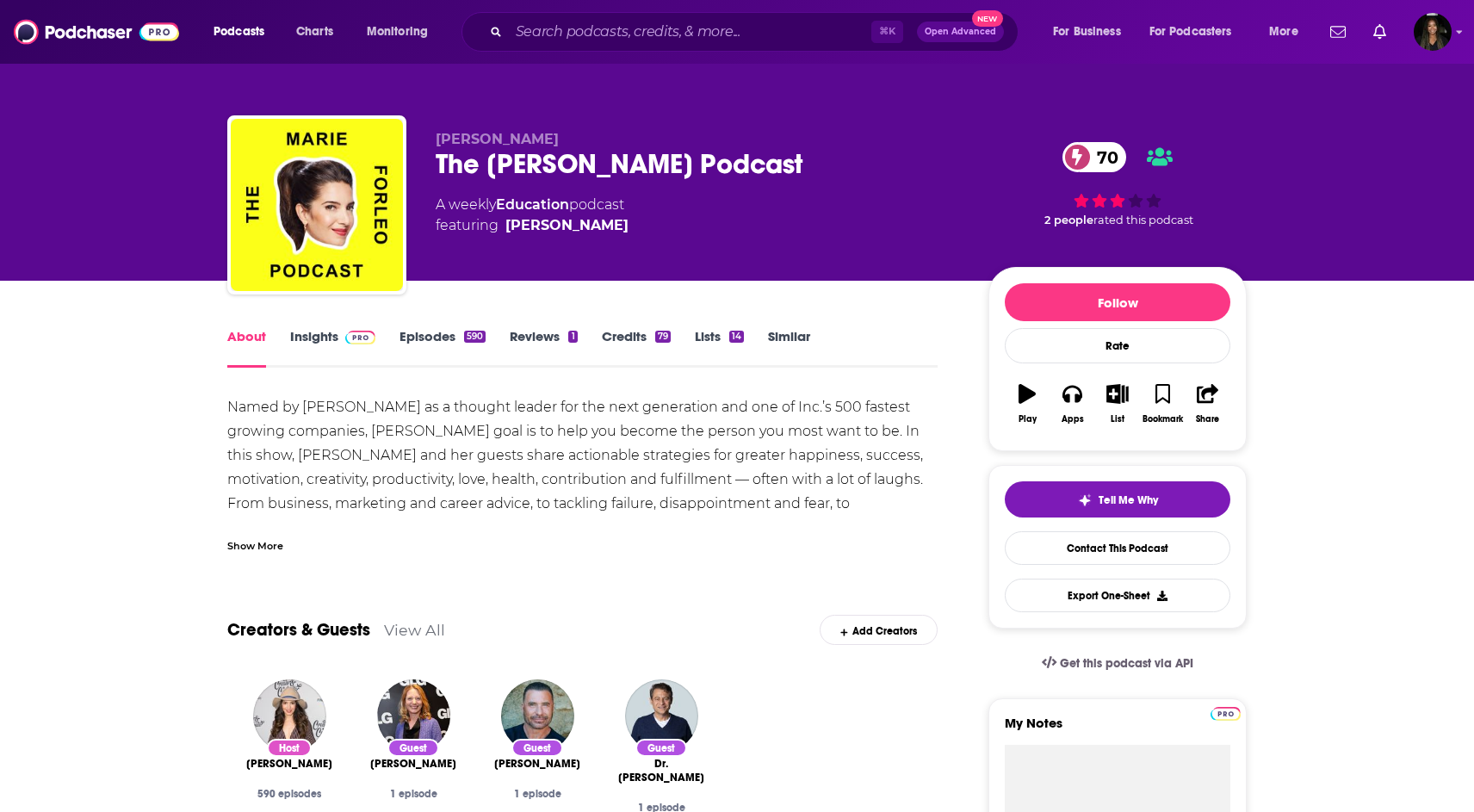
click at [274, 532] on div "Show More" at bounding box center [583, 538] width 710 height 29
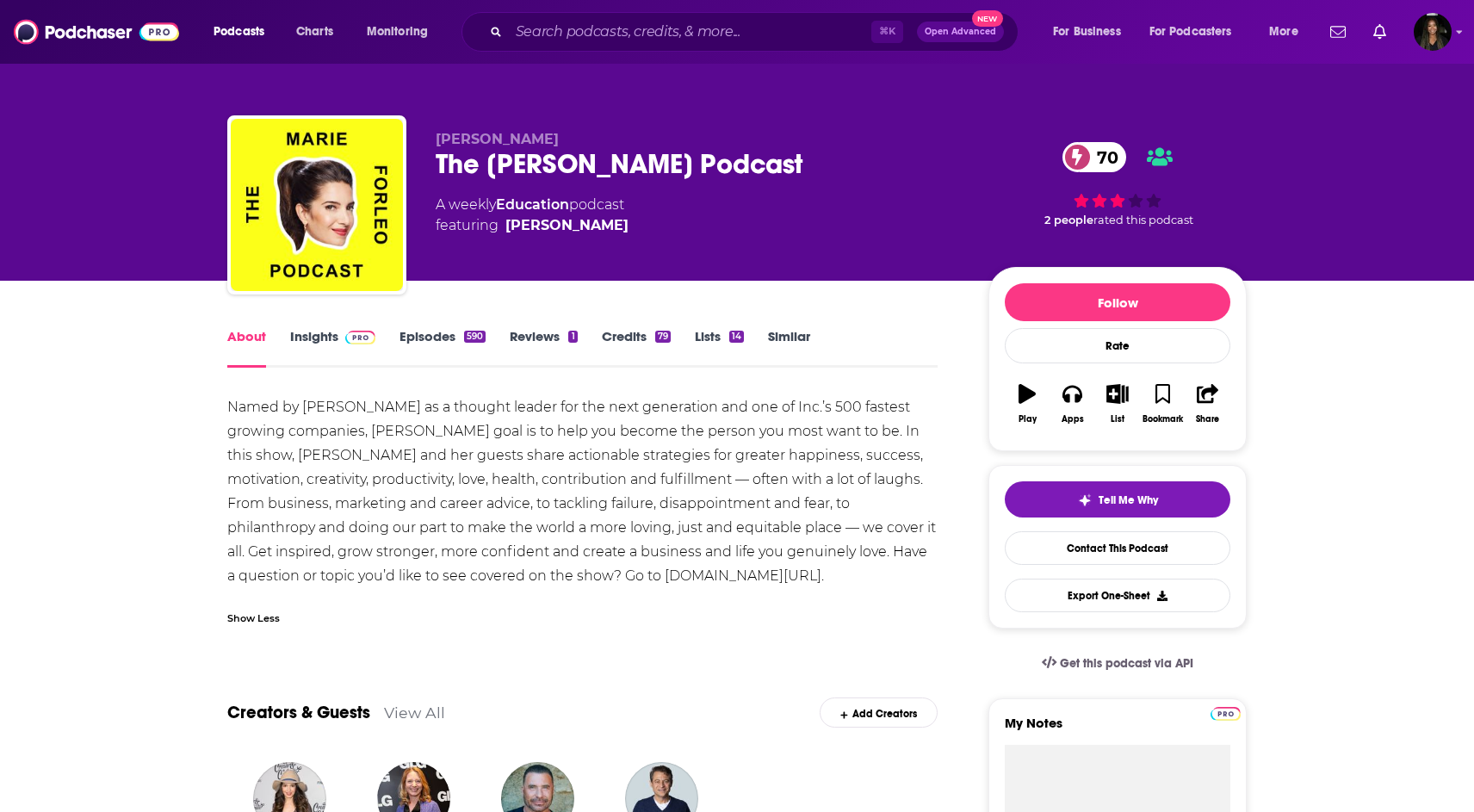
click at [436, 332] on link "Episodes 590" at bounding box center [442, 348] width 86 height 40
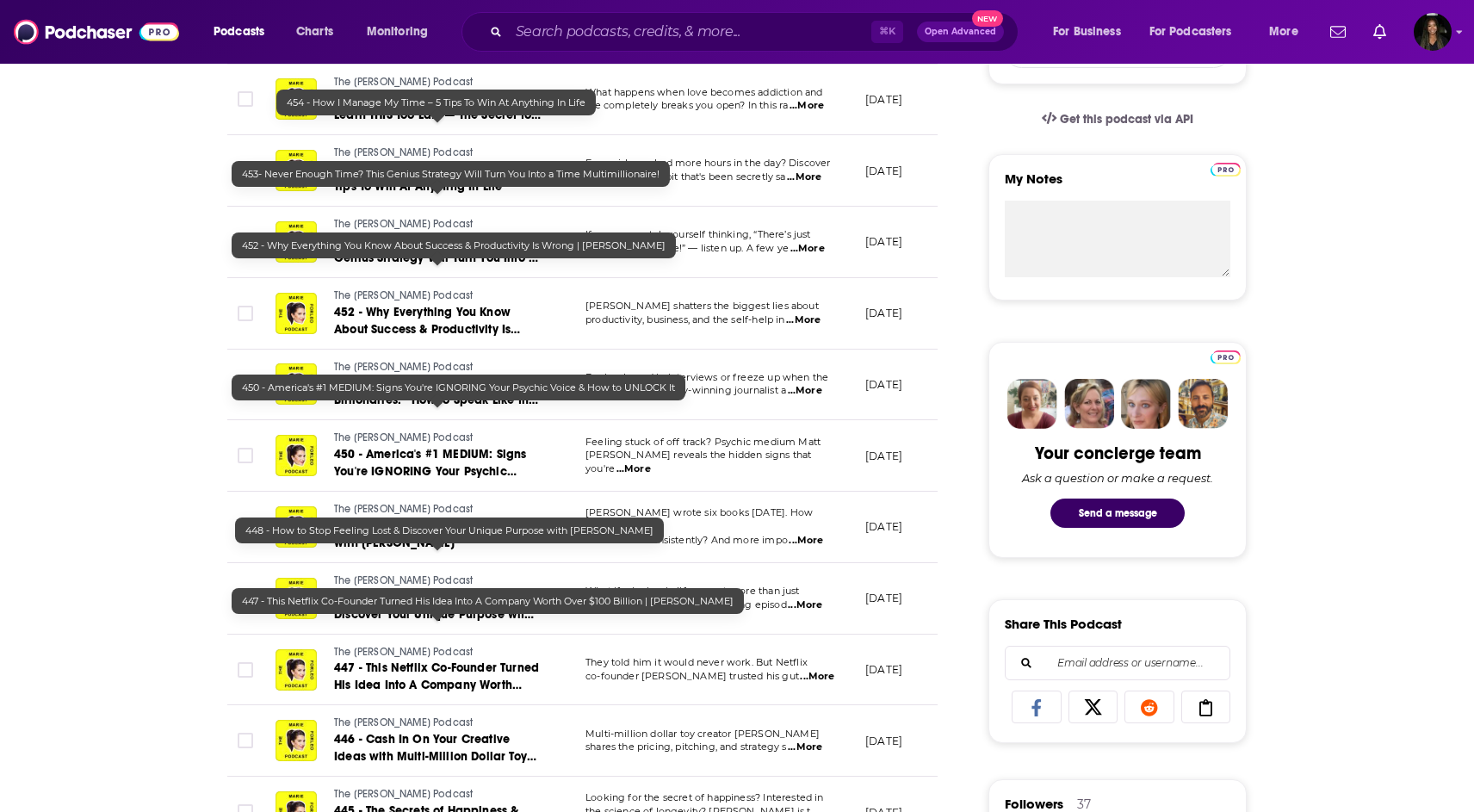
scroll to position [642, 0]
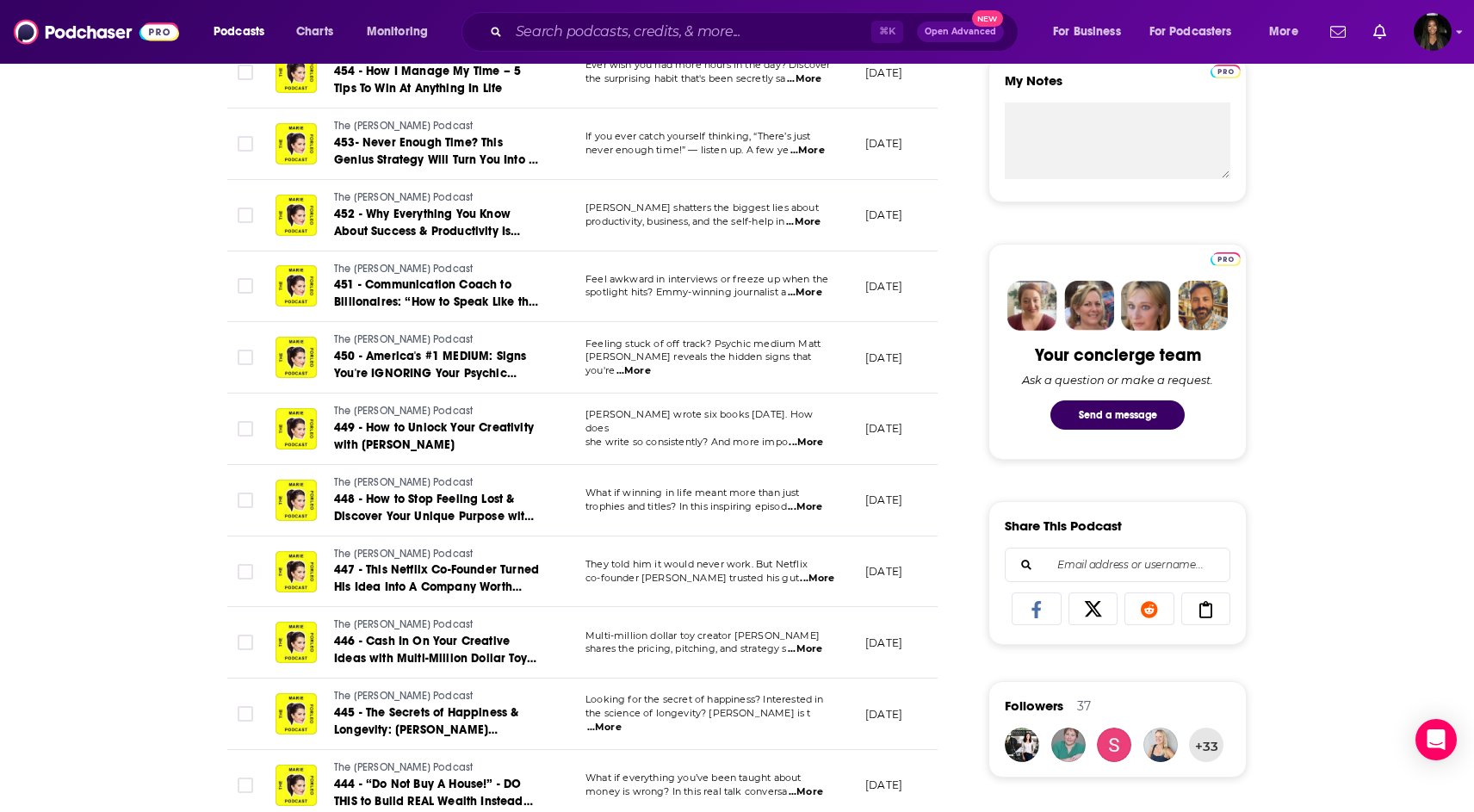
click at [202, 434] on div "About Insights Episodes 590 Reviews 1 Credits 79 Lists 14 Similar Episodes of T…" at bounding box center [594, 812] width 789 height 2259
